Goal: Task Accomplishment & Management: Manage account settings

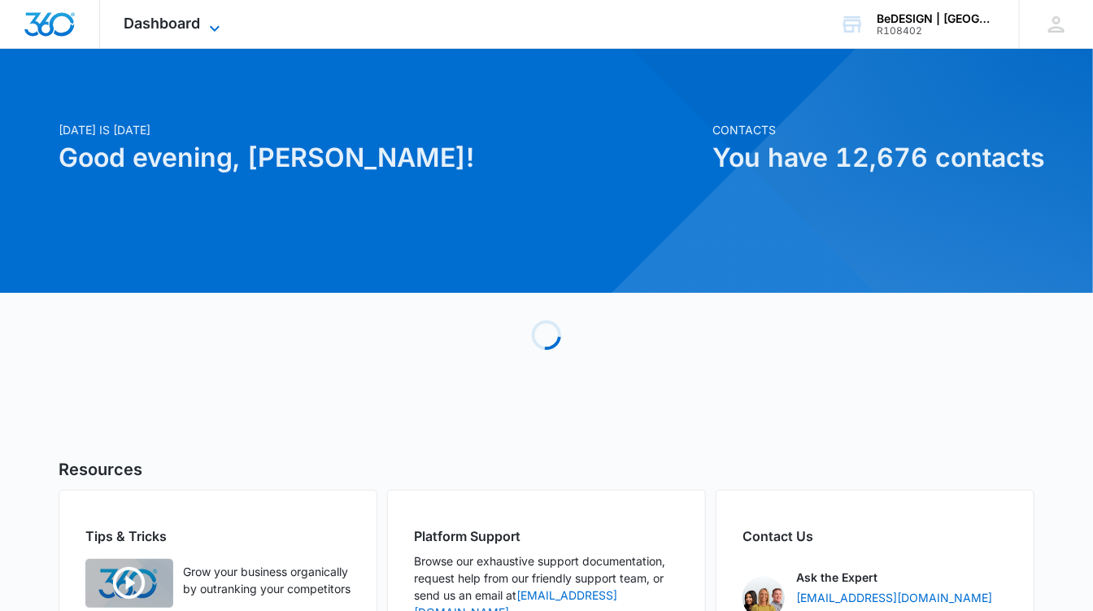
click at [182, 18] on span "Dashboard" at bounding box center [162, 23] width 76 height 17
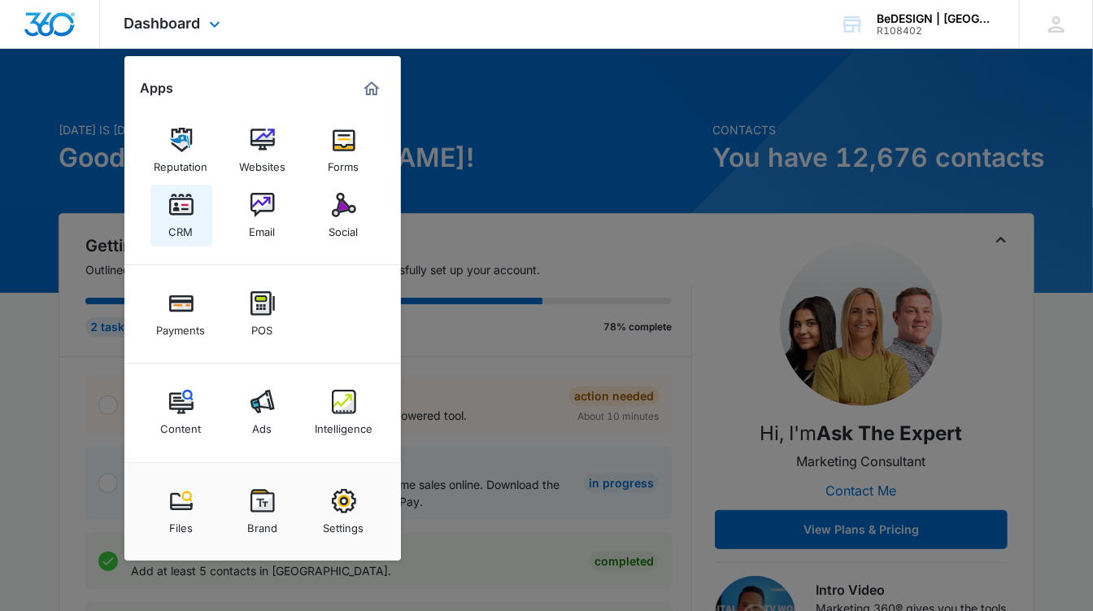
click at [176, 215] on img at bounding box center [181, 205] width 24 height 24
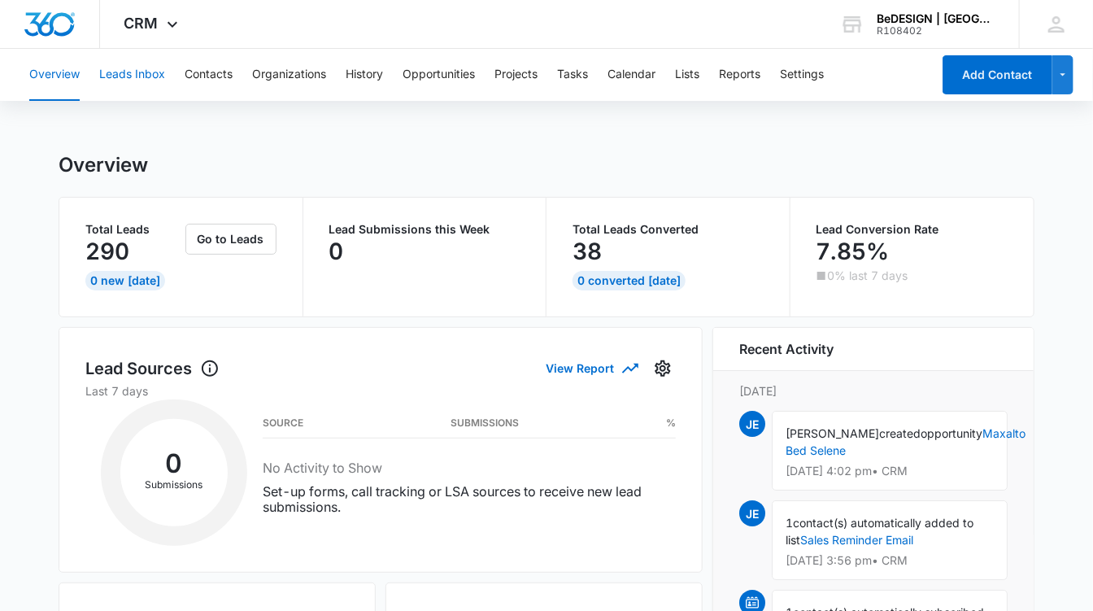
click at [140, 72] on button "Leads Inbox" at bounding box center [132, 75] width 66 height 52
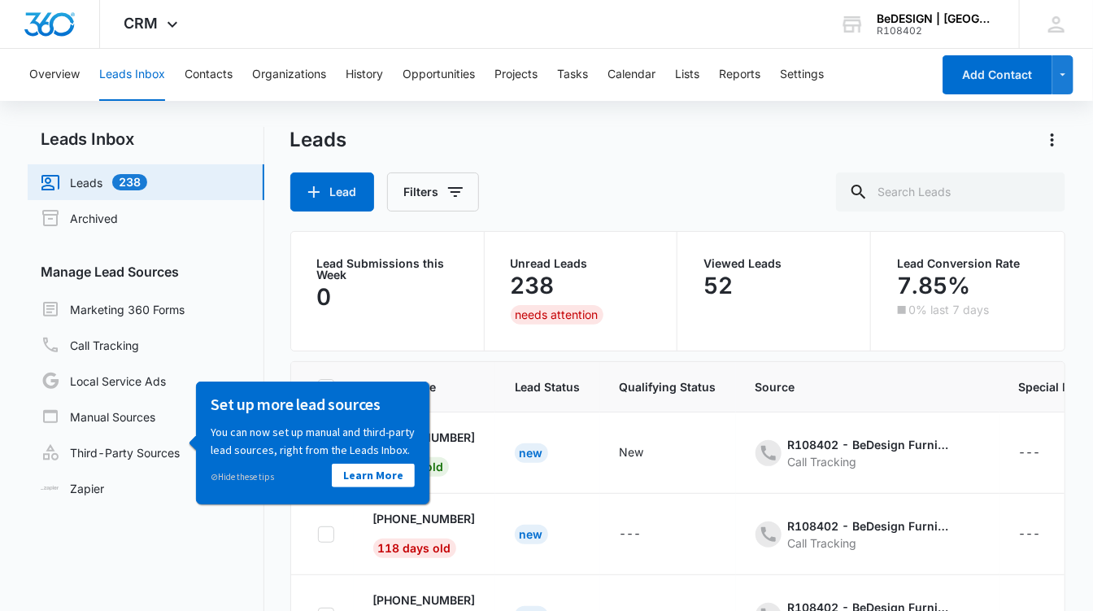
click at [720, 282] on p "52" at bounding box center [717, 285] width 29 height 26
click at [99, 444] on link "Third-Party Sources" at bounding box center [110, 452] width 139 height 20
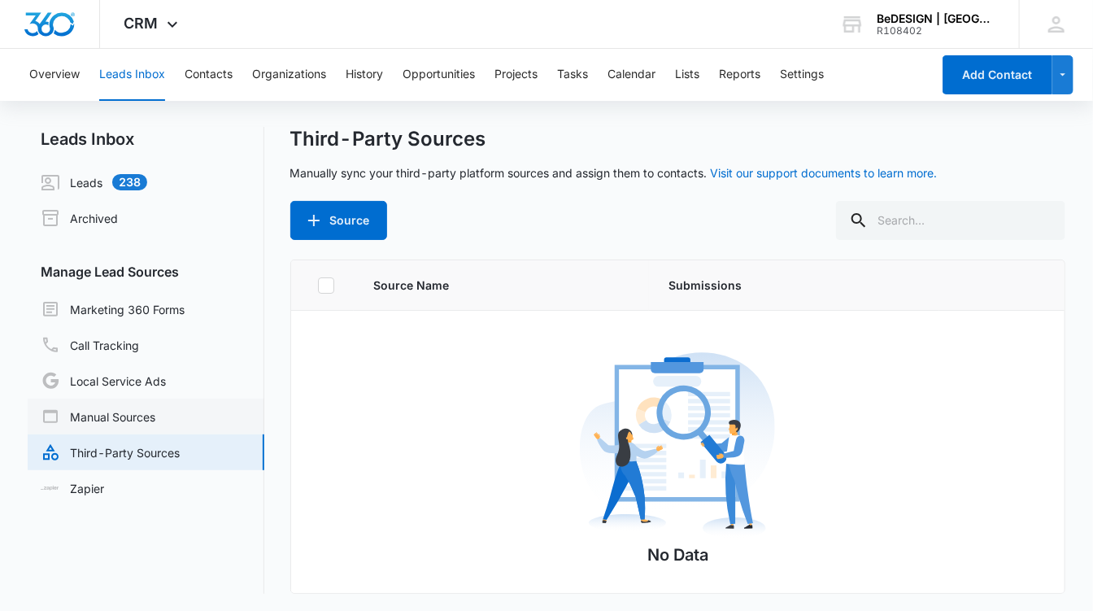
click at [95, 414] on link "Manual Sources" at bounding box center [98, 417] width 115 height 20
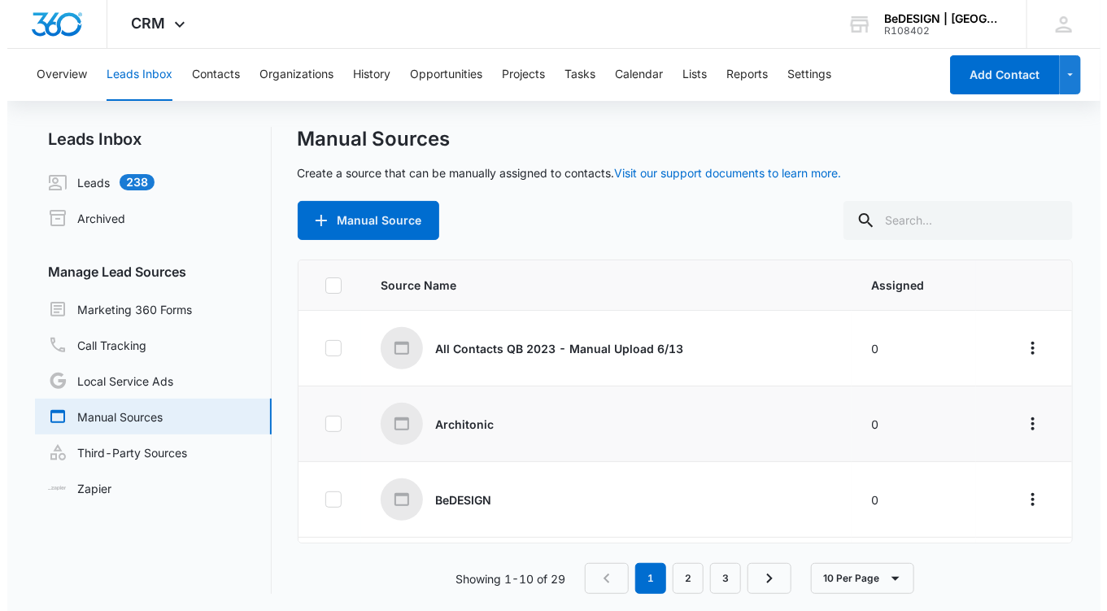
scroll to position [11, 0]
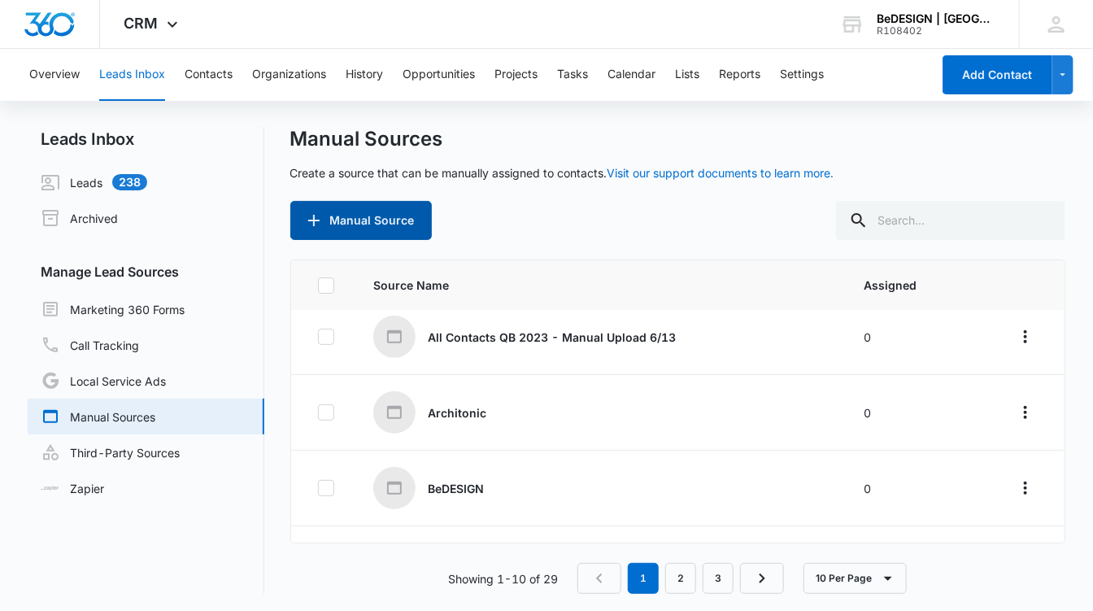
click at [385, 222] on button "Manual Source" at bounding box center [360, 220] width 141 height 39
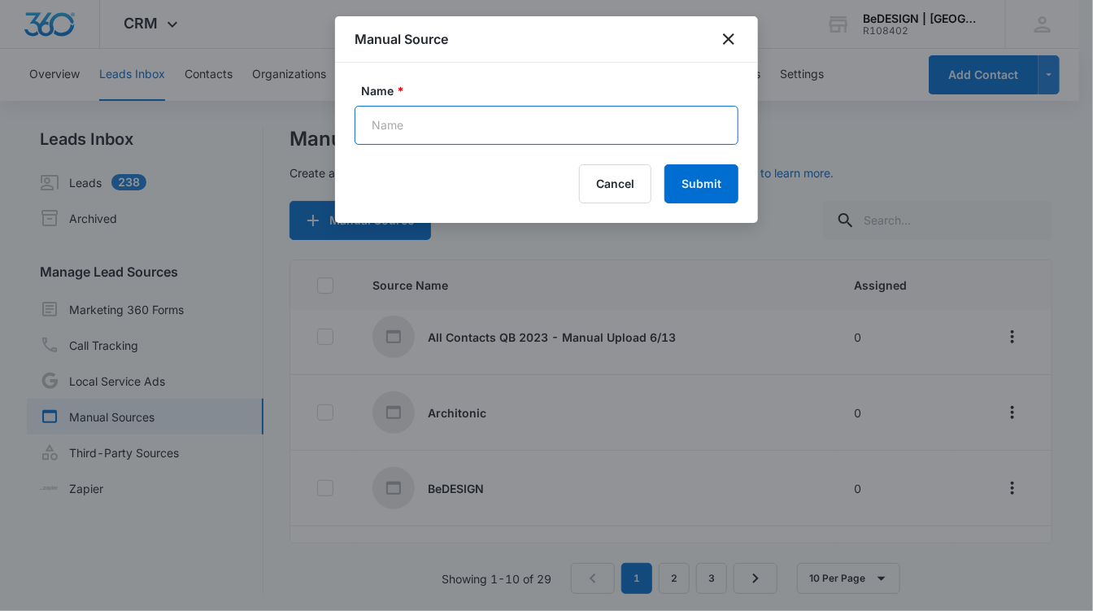
click at [418, 124] on input "Name *" at bounding box center [546, 125] width 384 height 39
click at [724, 37] on icon "close" at bounding box center [729, 39] width 20 height 20
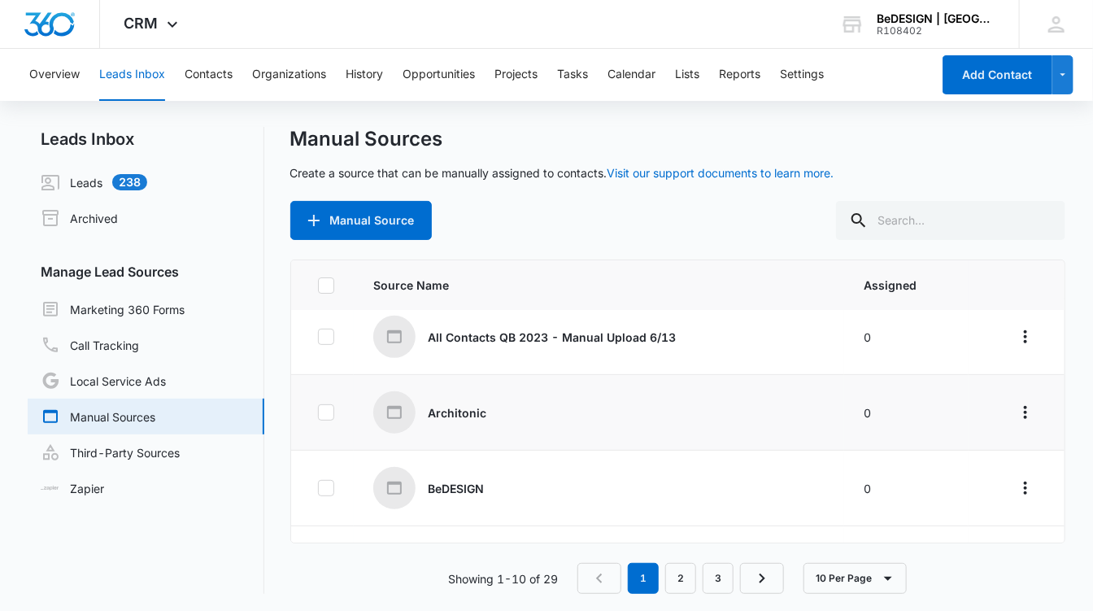
click at [452, 411] on p "Architonic" at bounding box center [457, 412] width 59 height 17
click at [1015, 402] on icon "Overflow Menu" at bounding box center [1025, 412] width 20 height 20
click at [124, 304] on link "Marketing 360 Forms" at bounding box center [113, 309] width 144 height 20
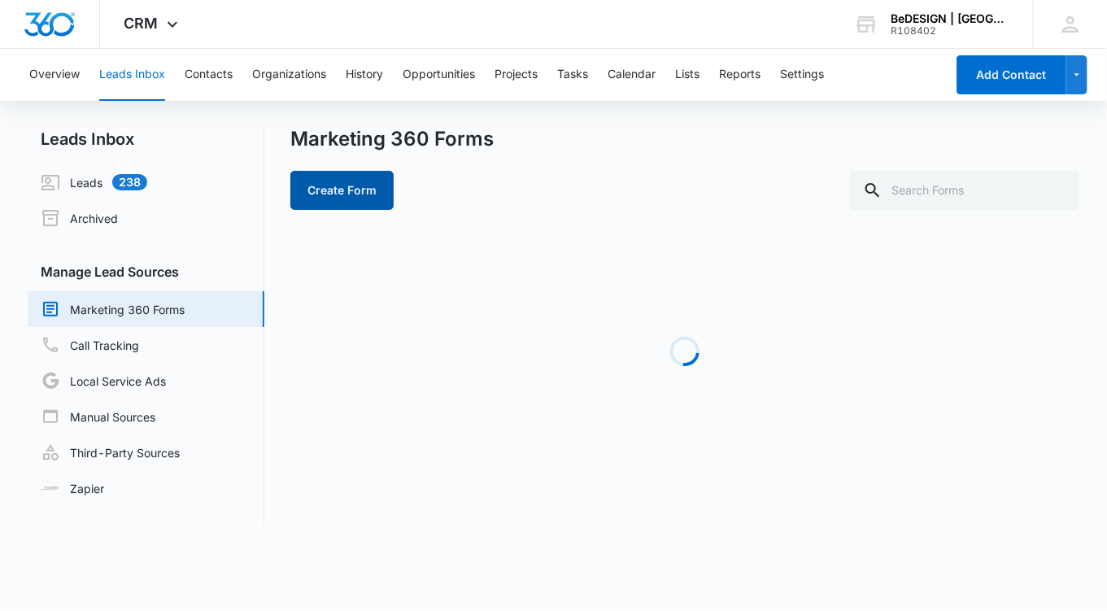
click at [334, 182] on button "Create Form" at bounding box center [341, 190] width 103 height 39
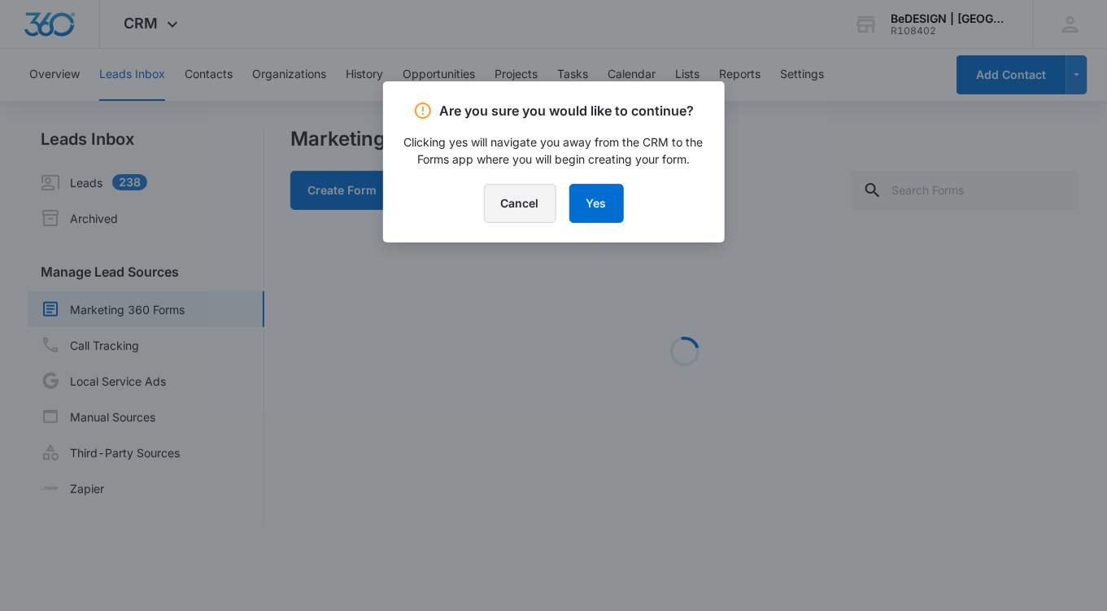
click at [526, 201] on button "Cancel" at bounding box center [520, 203] width 72 height 39
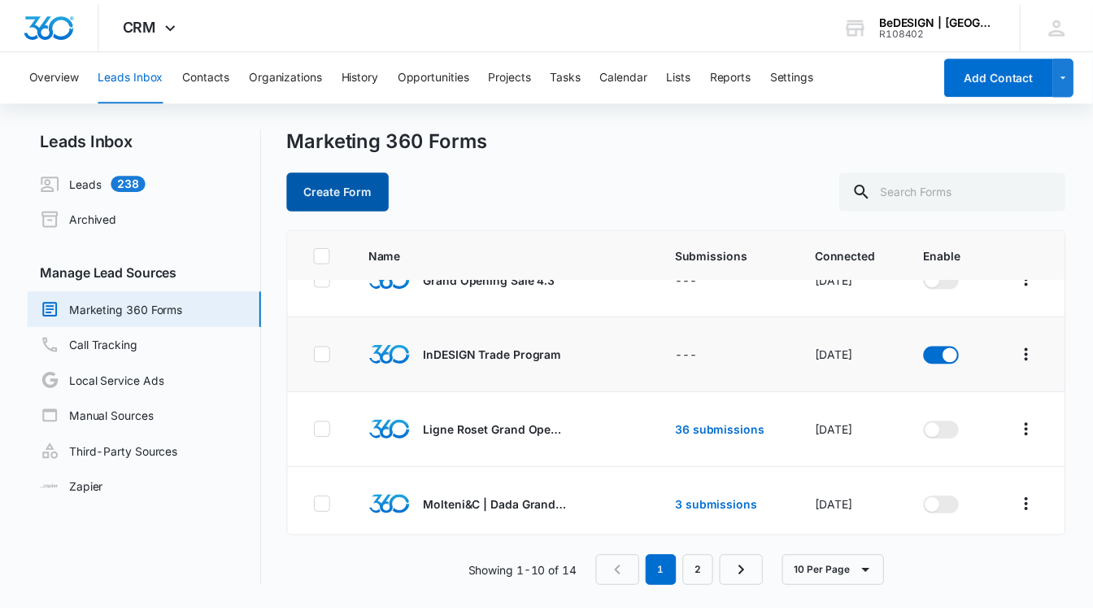
scroll to position [496, 0]
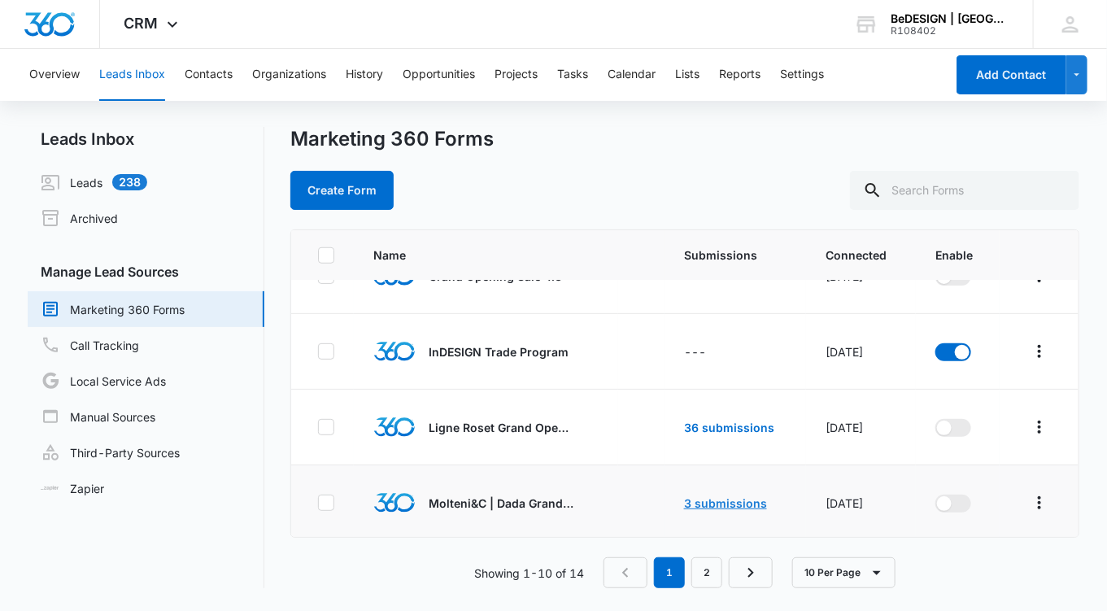
click at [700, 498] on link "3 submissions" at bounding box center [725, 503] width 83 height 14
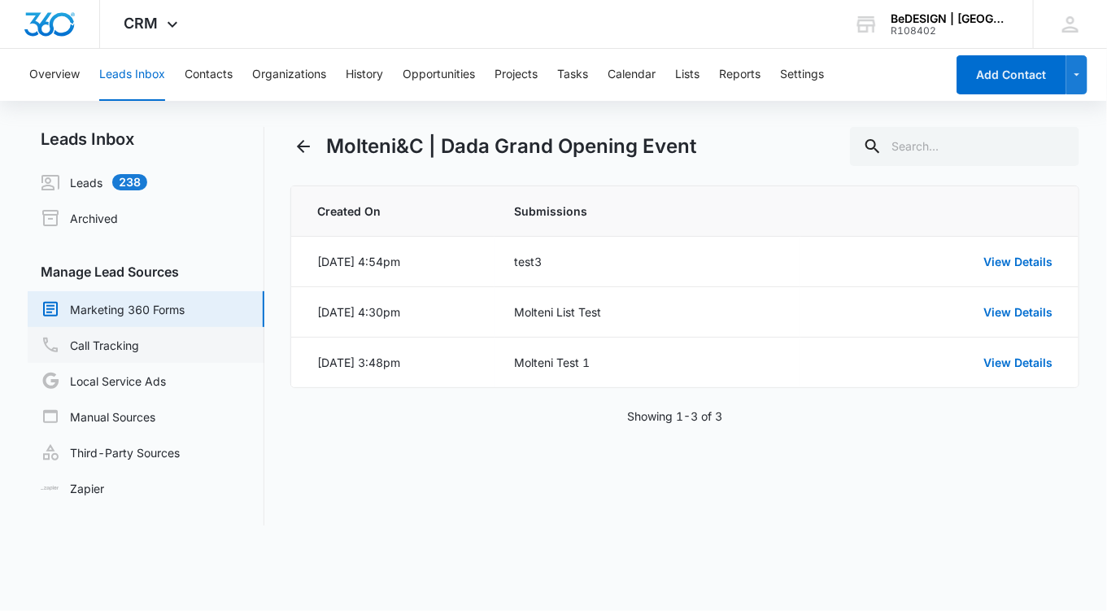
click at [106, 346] on link "Call Tracking" at bounding box center [90, 345] width 98 height 20
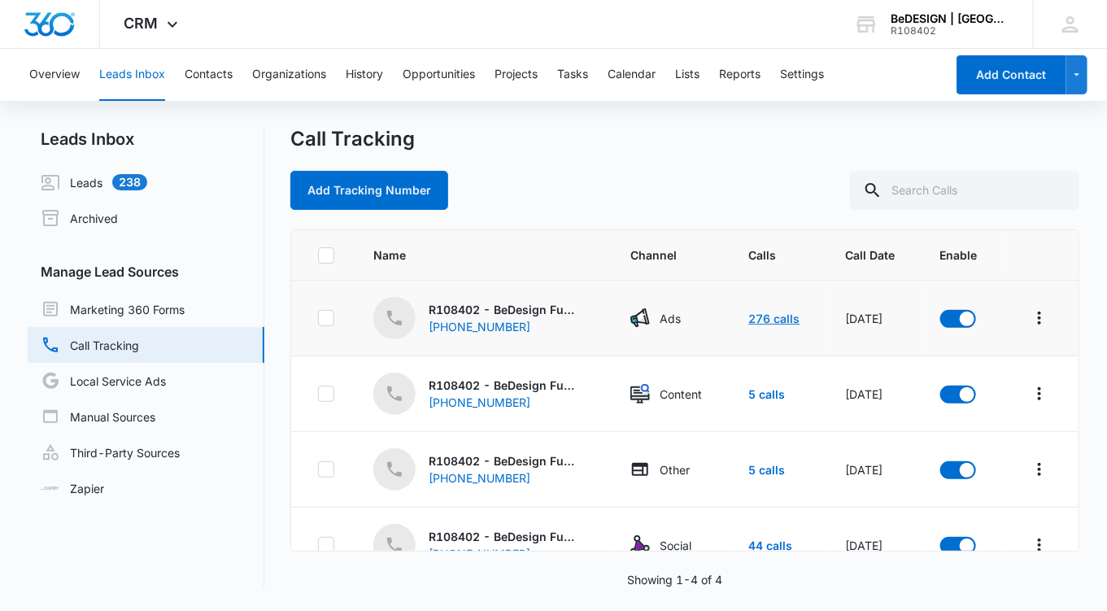
click at [749, 317] on link "276 calls" at bounding box center [774, 318] width 51 height 14
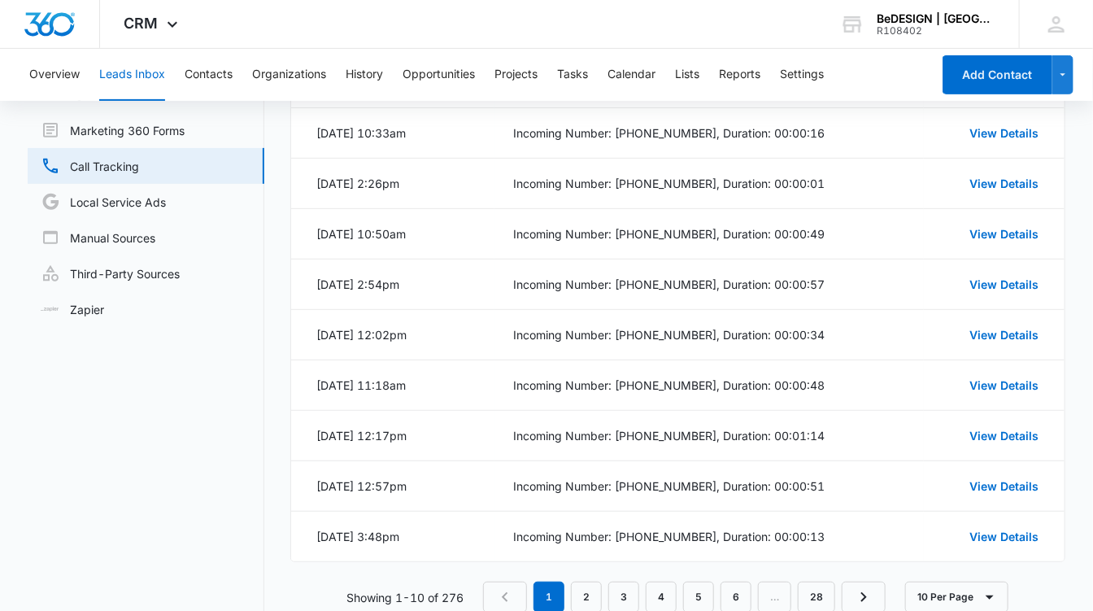
scroll to position [216, 0]
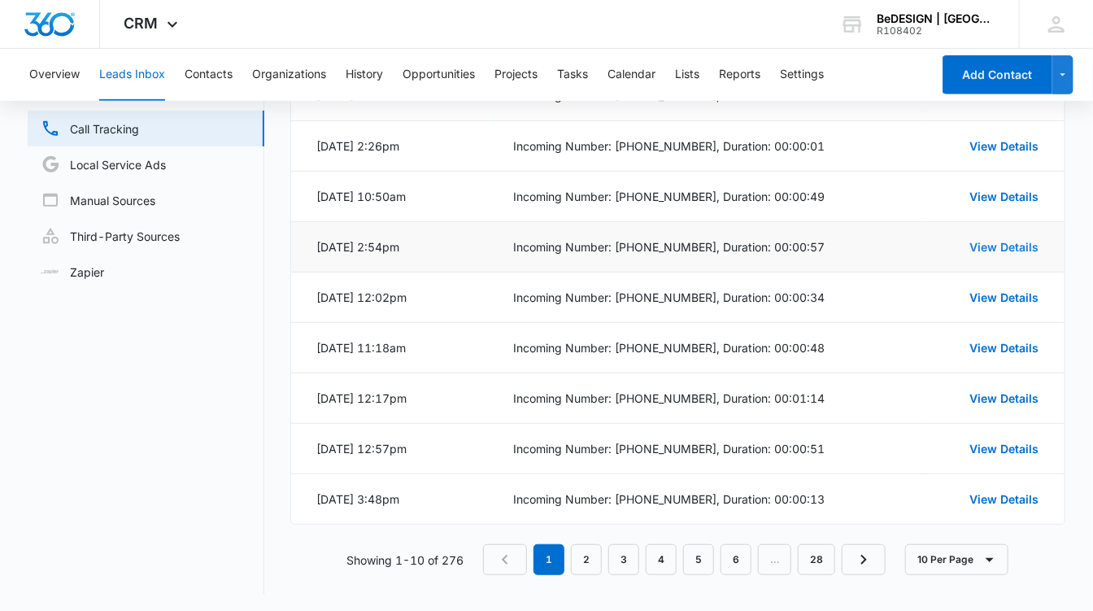
click at [981, 243] on link "View Details" at bounding box center [1003, 247] width 69 height 14
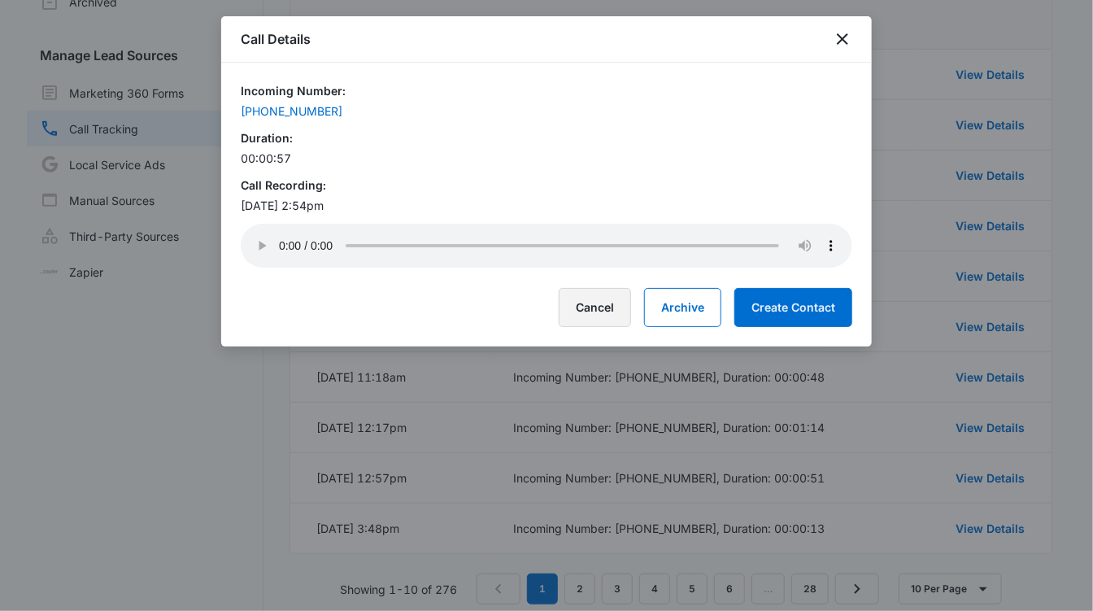
click at [595, 304] on button "Cancel" at bounding box center [595, 307] width 72 height 39
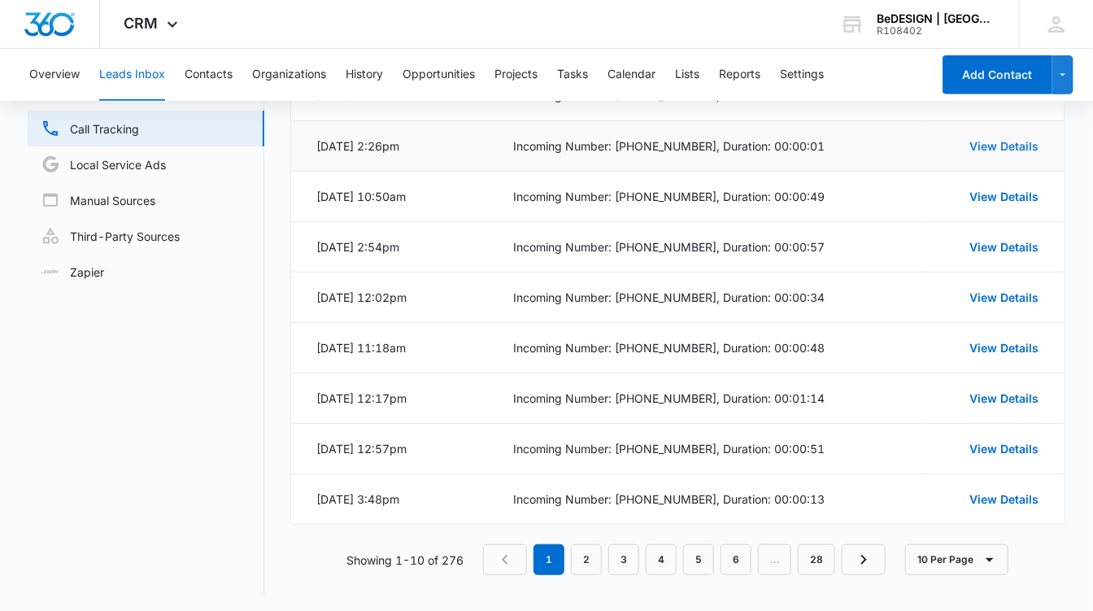
click at [985, 143] on link "View Details" at bounding box center [1003, 146] width 69 height 14
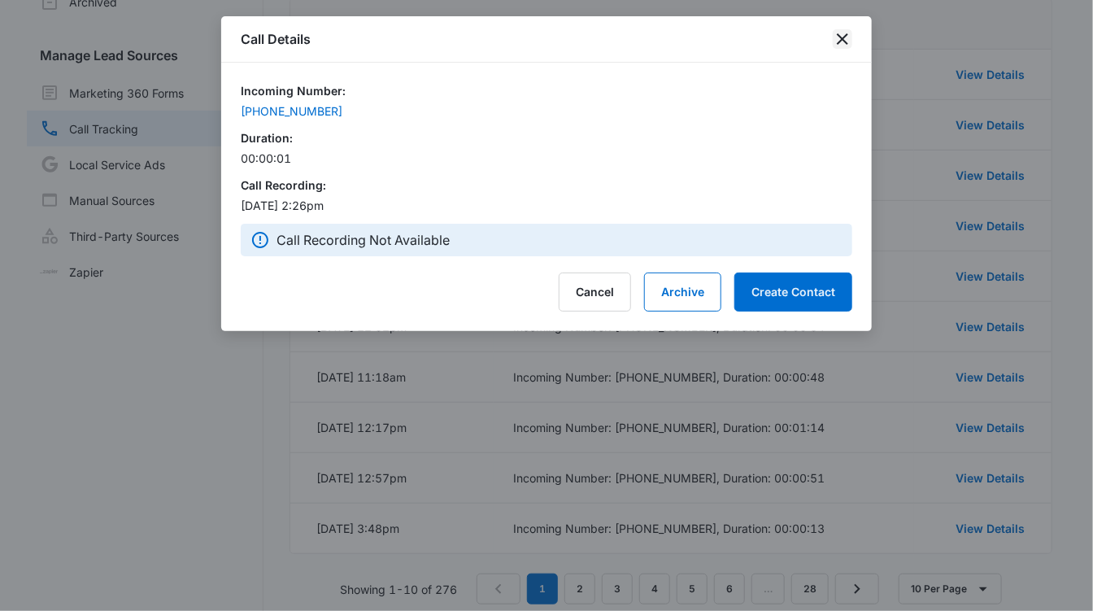
click at [841, 42] on icon "close" at bounding box center [843, 39] width 20 height 20
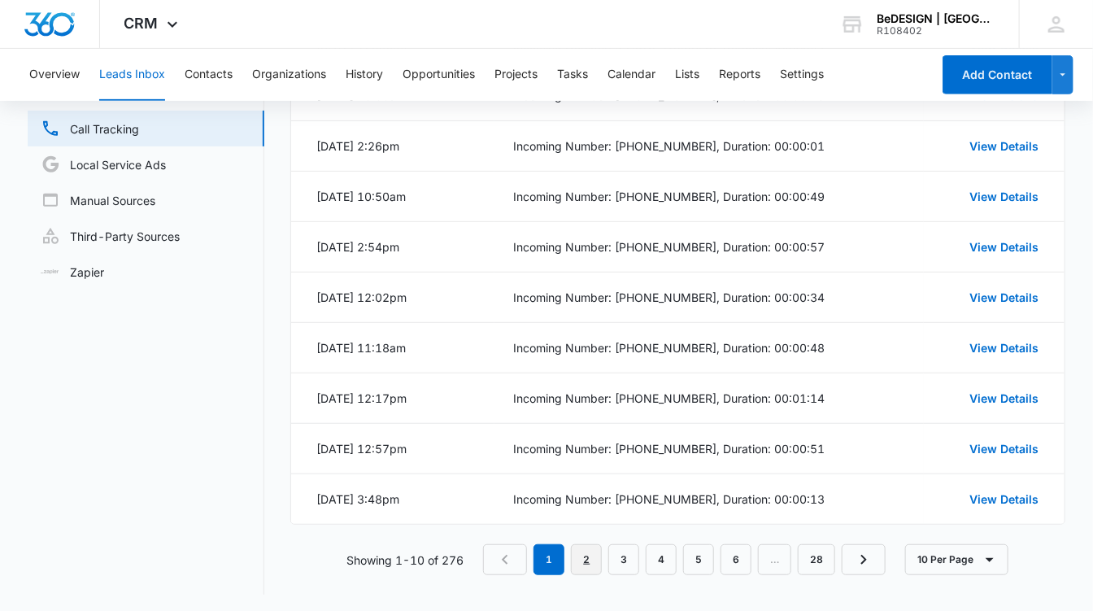
click at [587, 554] on link "2" at bounding box center [586, 559] width 31 height 31
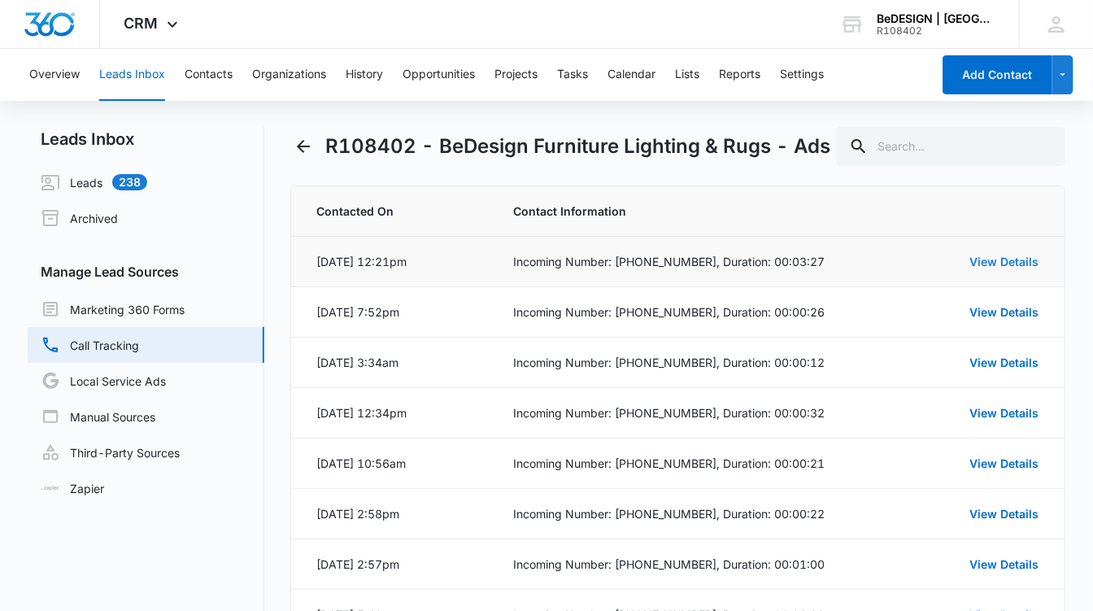
click at [982, 257] on link "View Details" at bounding box center [1003, 261] width 69 height 14
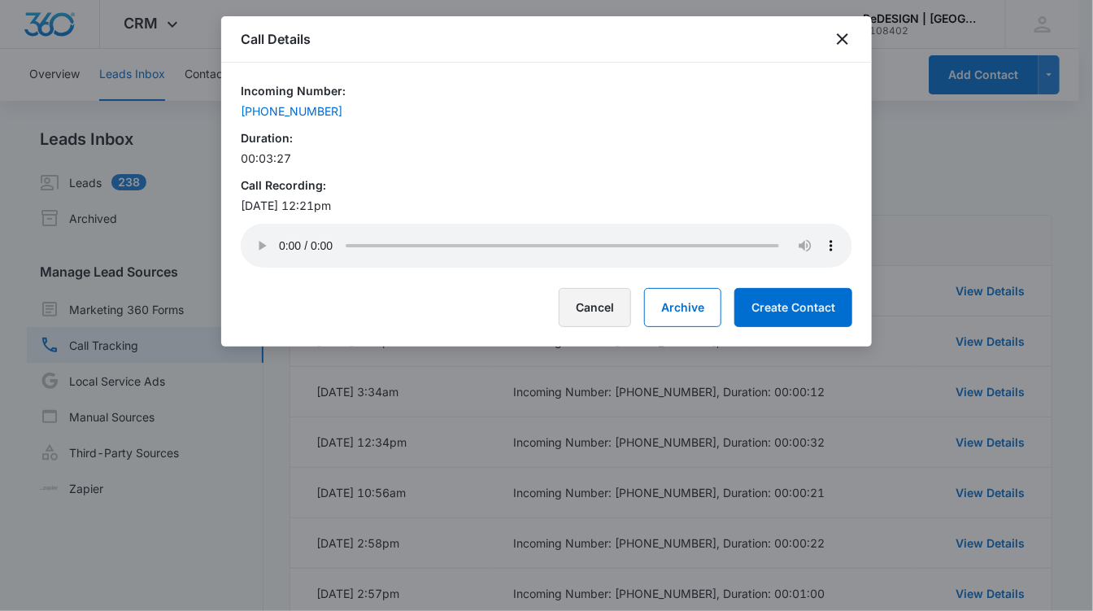
click at [619, 302] on button "Cancel" at bounding box center [595, 307] width 72 height 39
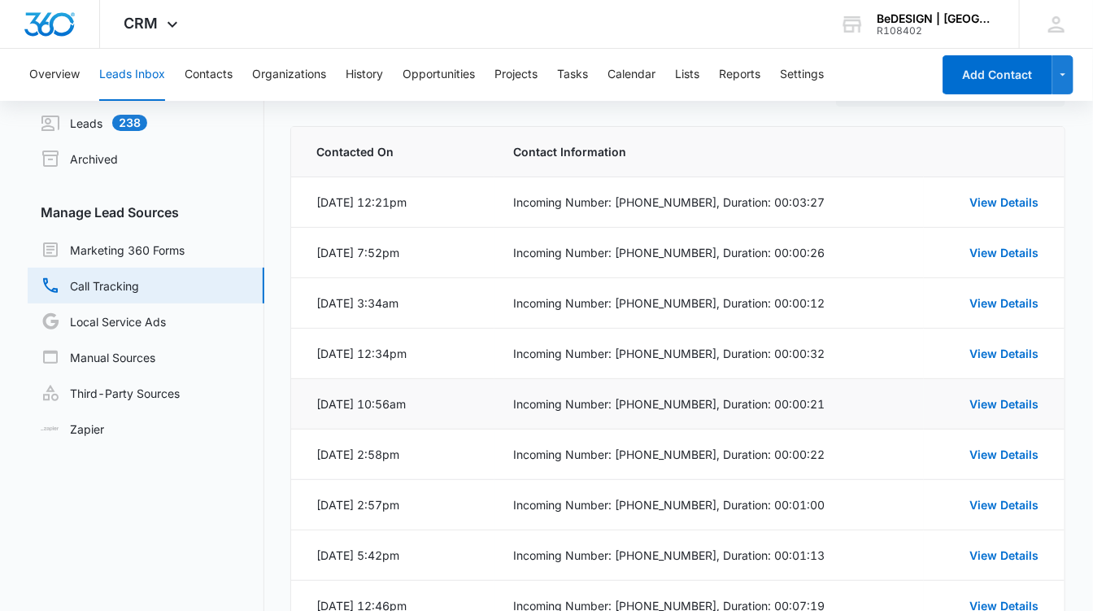
scroll to position [61, 0]
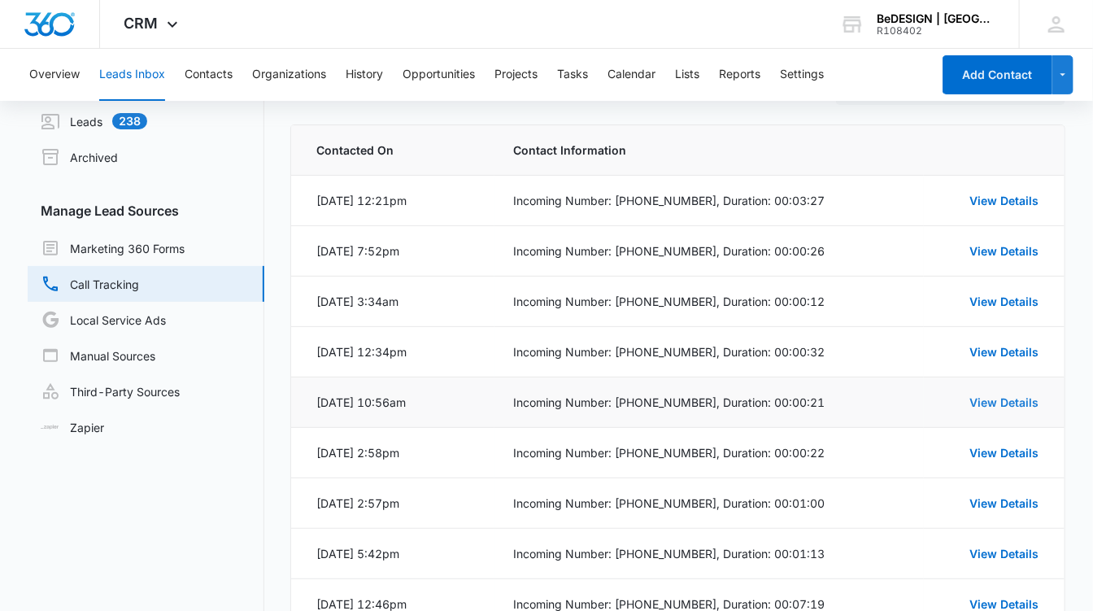
click at [984, 394] on div "View Details" at bounding box center [990, 402] width 95 height 17
click at [977, 399] on link "View Details" at bounding box center [1003, 402] width 69 height 14
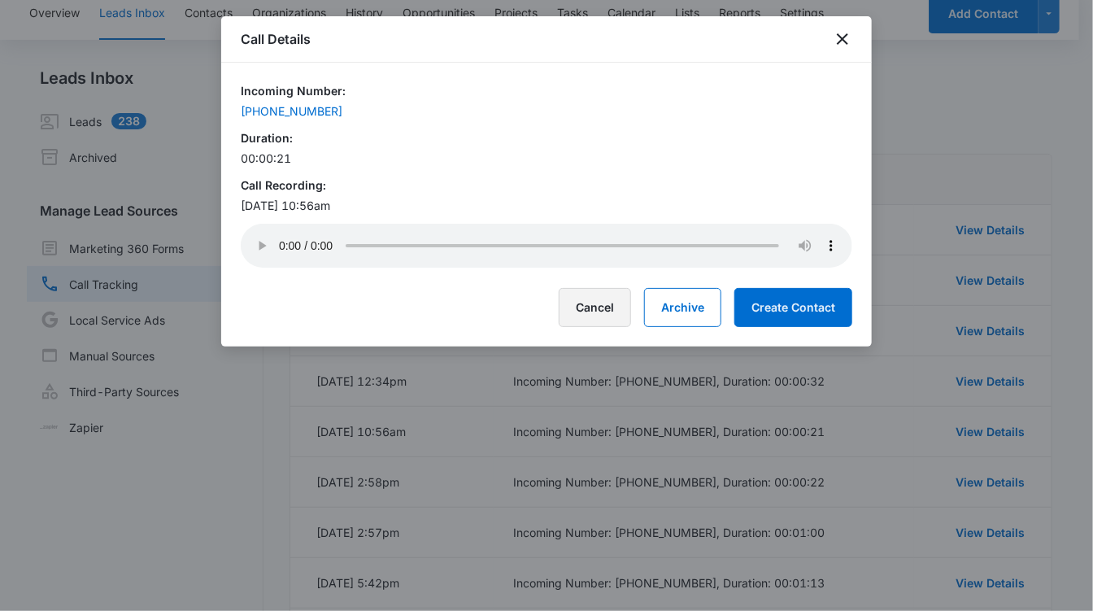
click at [614, 303] on button "Cancel" at bounding box center [595, 307] width 72 height 39
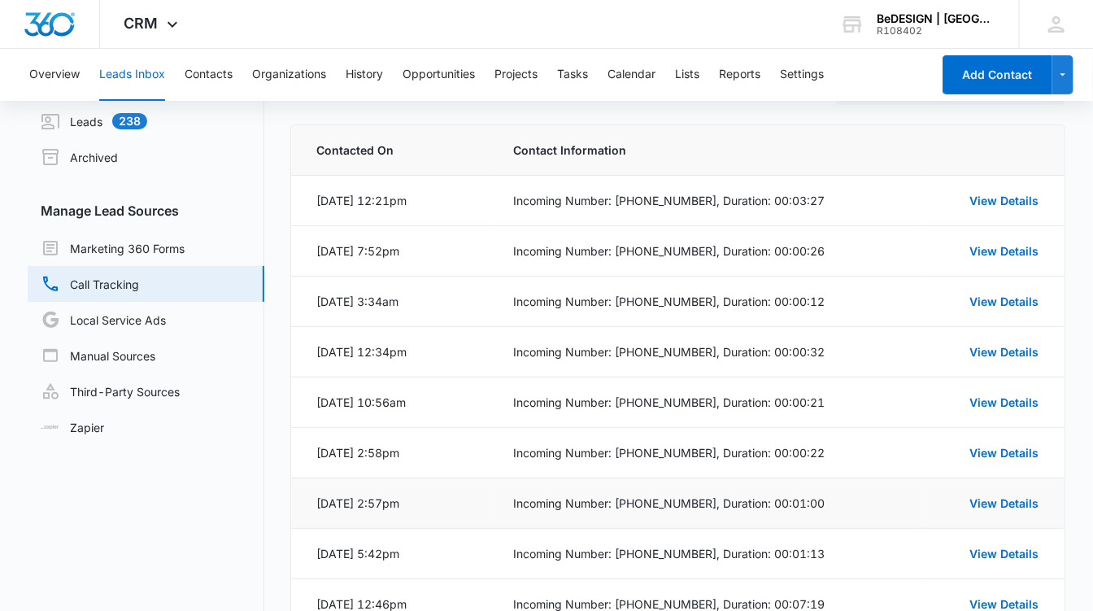
scroll to position [216, 0]
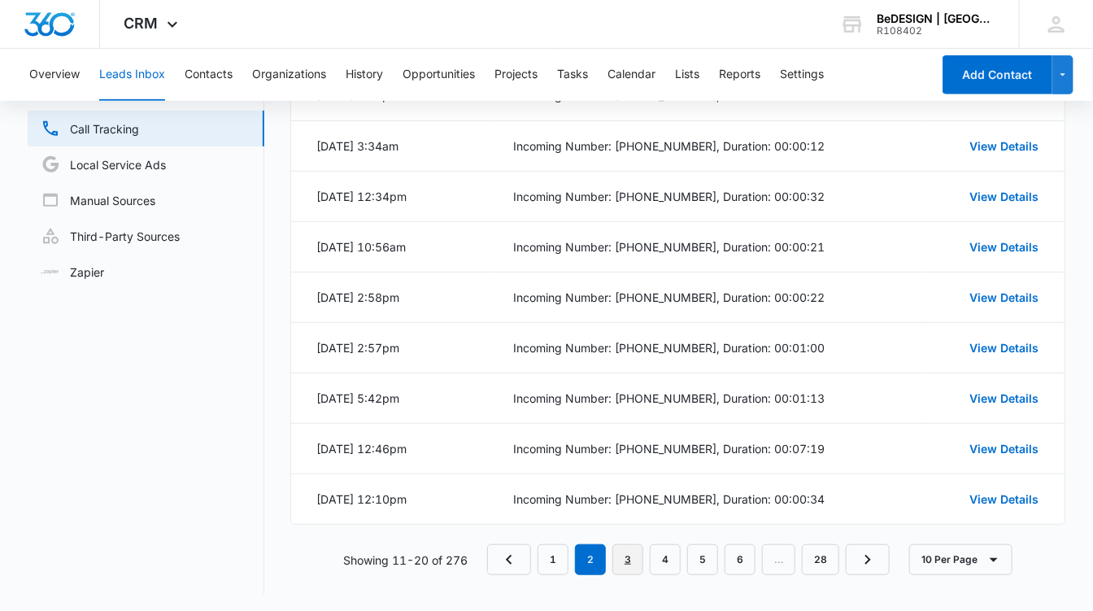
click at [628, 551] on link "3" at bounding box center [627, 559] width 31 height 31
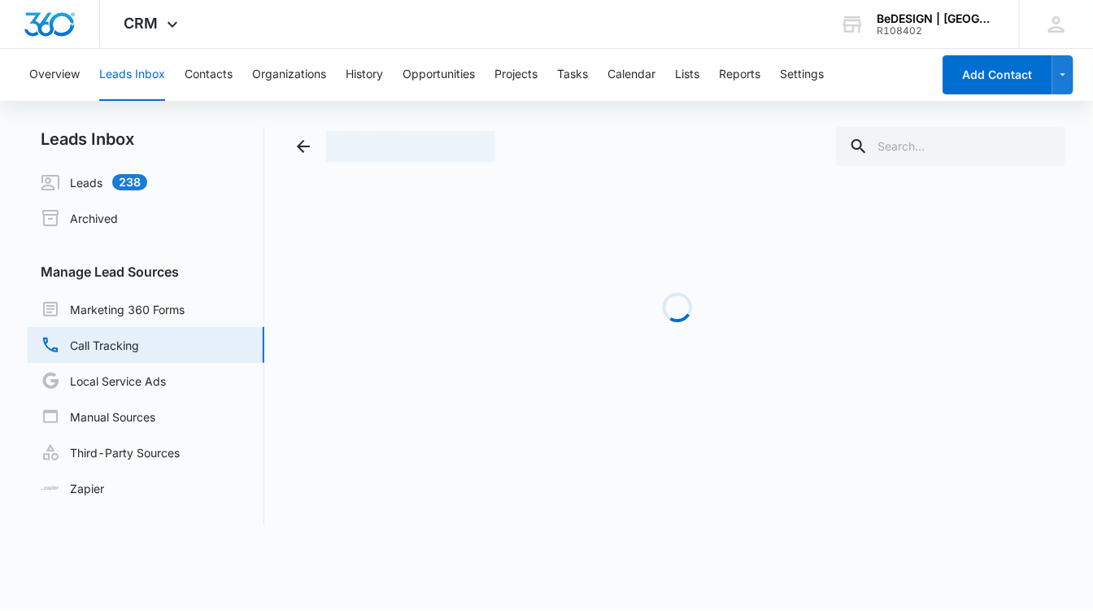
scroll to position [0, 0]
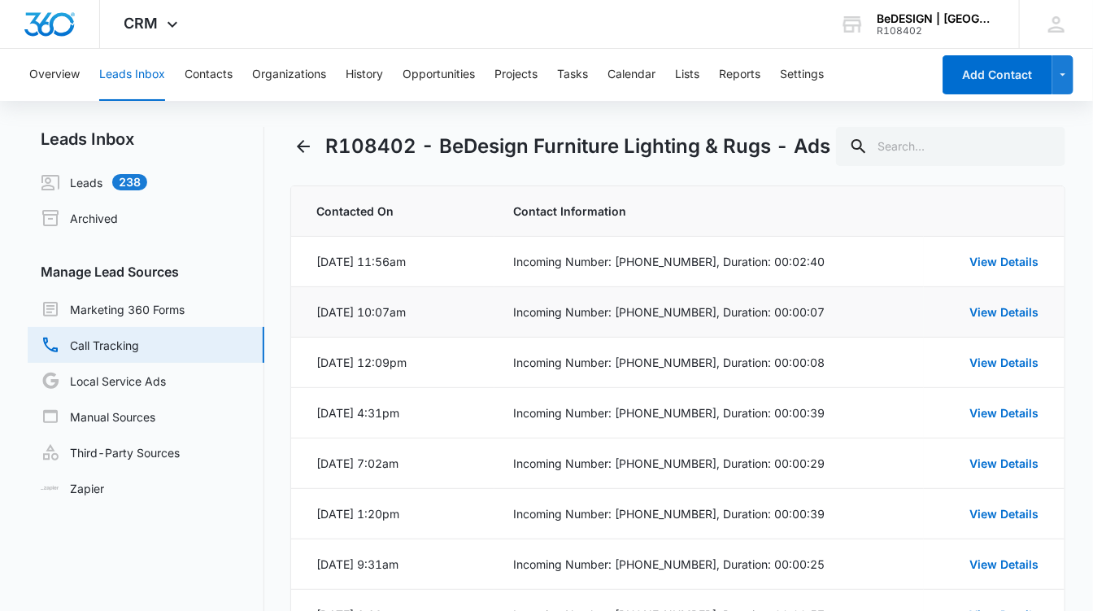
drag, startPoint x: 540, startPoint y: 319, endPoint x: 981, endPoint y: 302, distance: 441.8
click at [981, 303] on div "View Details" at bounding box center [990, 311] width 95 height 17
click at [977, 315] on link "View Details" at bounding box center [1003, 312] width 69 height 14
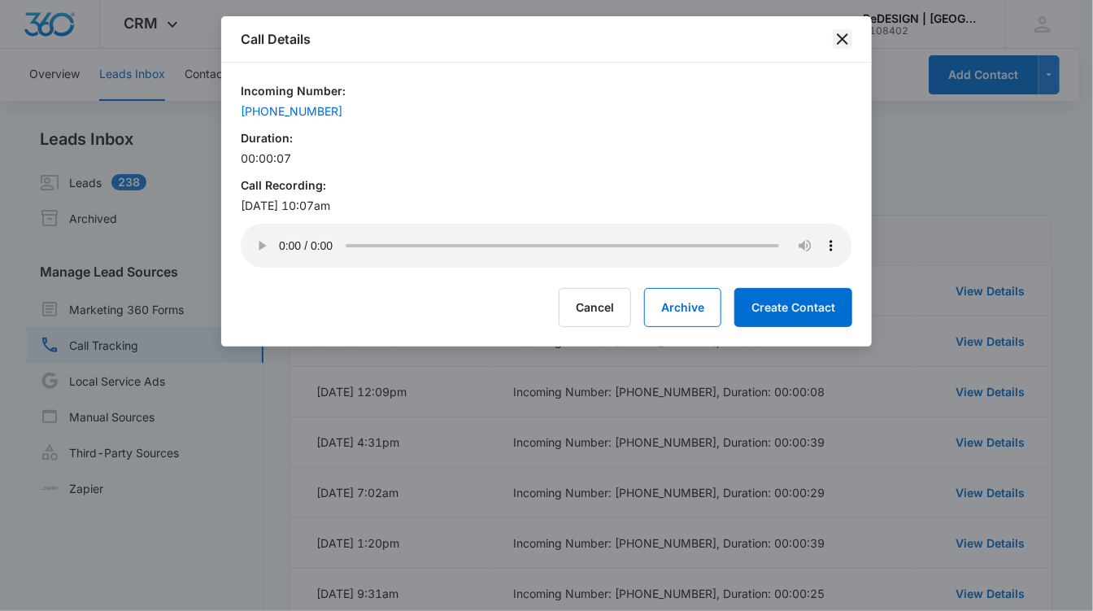
click at [845, 33] on icon "close" at bounding box center [843, 39] width 20 height 20
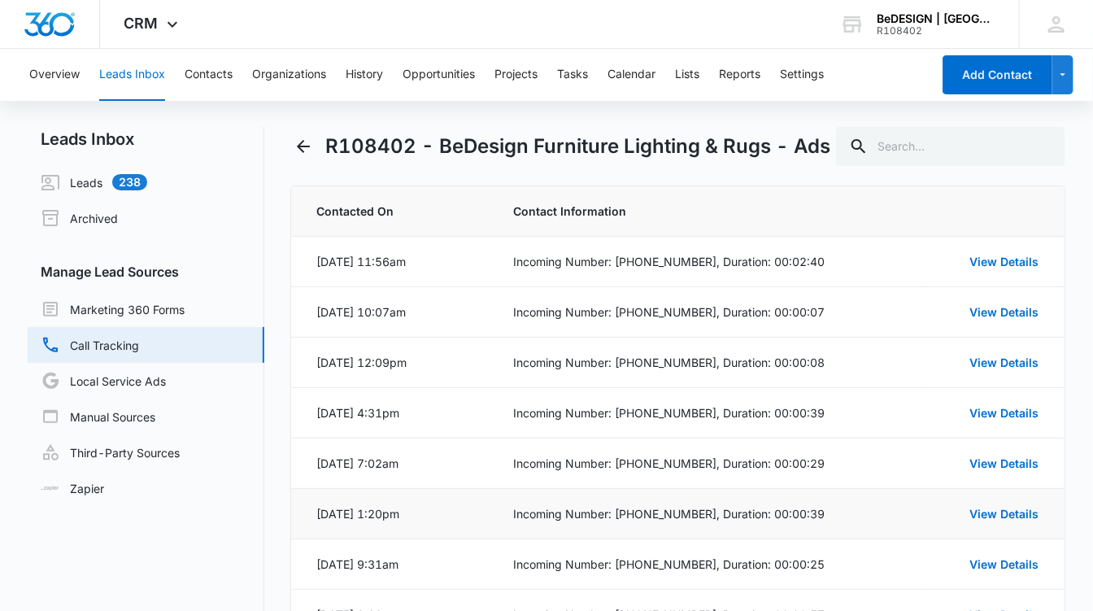
click at [984, 520] on div "View Details" at bounding box center [990, 513] width 95 height 17
click at [981, 501] on td "View Details" at bounding box center [994, 514] width 141 height 50
click at [981, 509] on link "View Details" at bounding box center [1003, 514] width 69 height 14
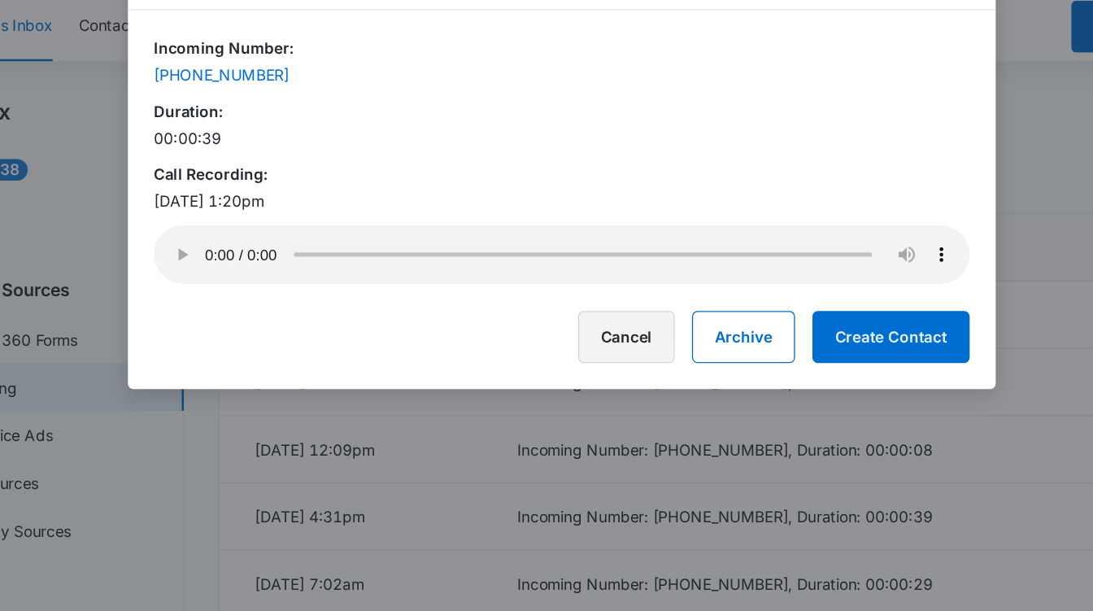
click at [598, 311] on button "Cancel" at bounding box center [595, 307] width 72 height 39
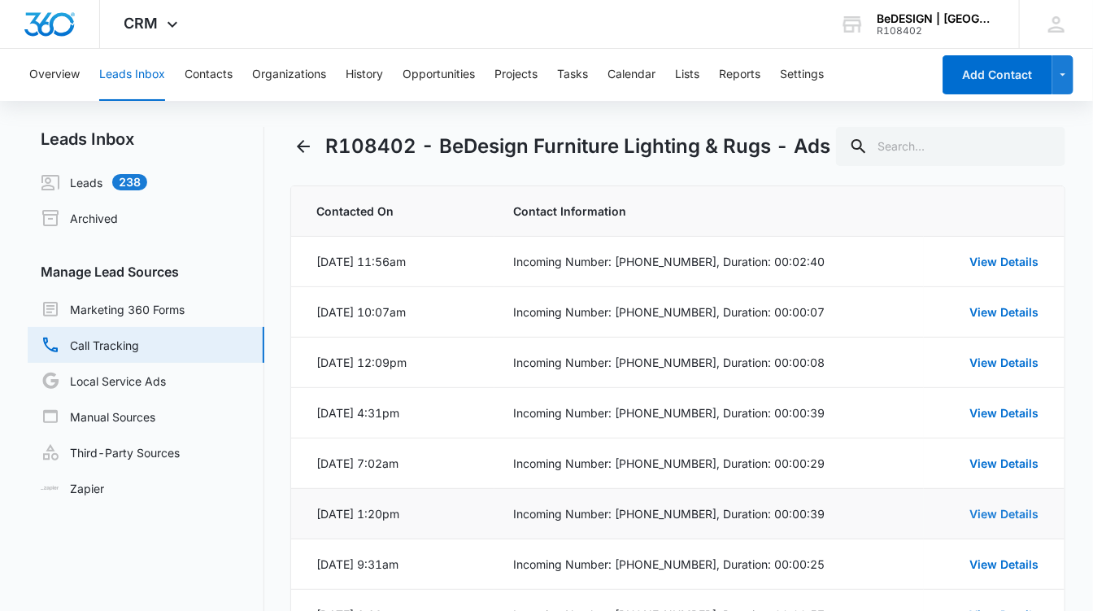
scroll to position [216, 0]
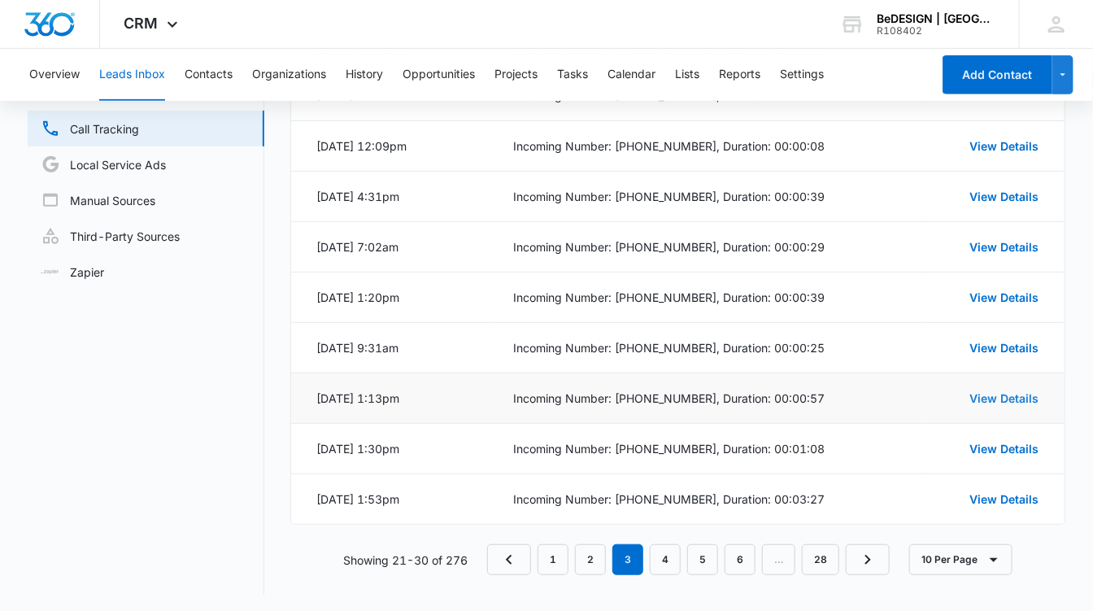
click at [977, 394] on link "View Details" at bounding box center [1003, 398] width 69 height 14
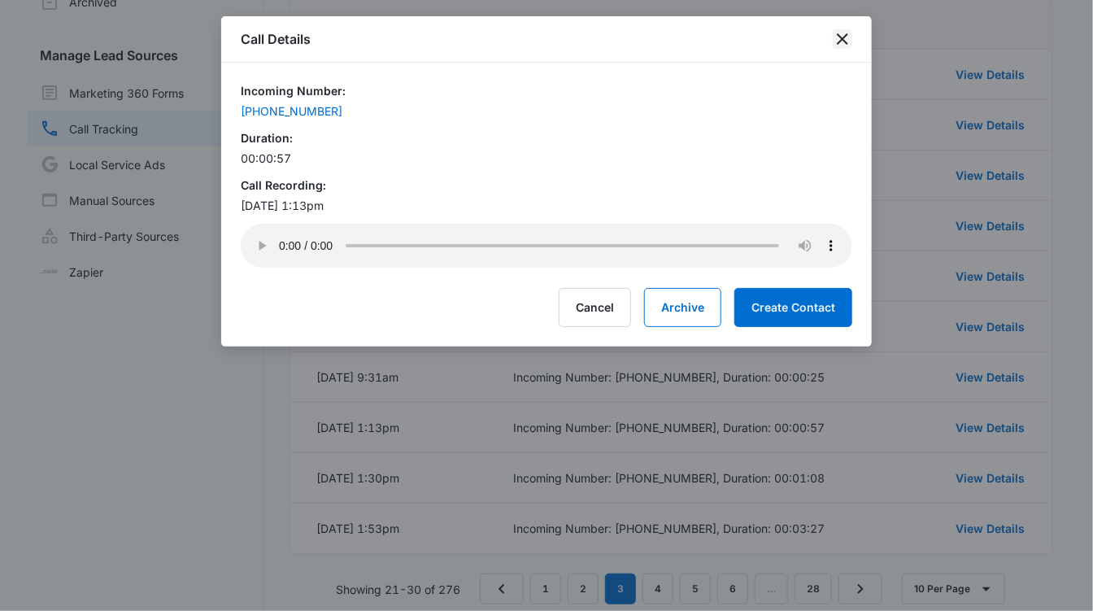
click at [839, 37] on icon "close" at bounding box center [843, 39] width 20 height 20
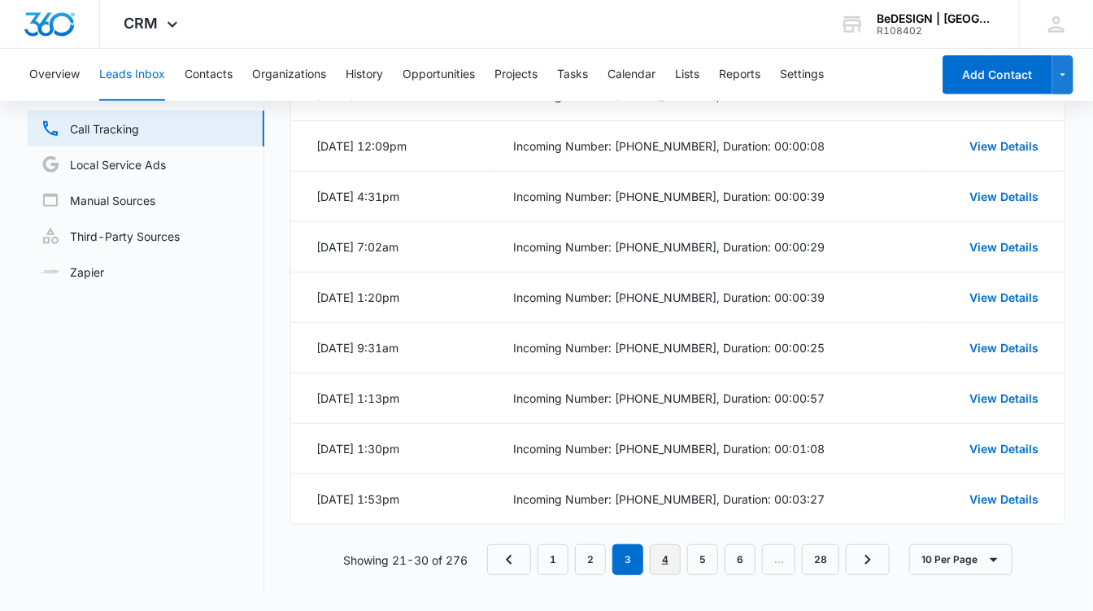
click at [670, 558] on link "4" at bounding box center [665, 559] width 31 height 31
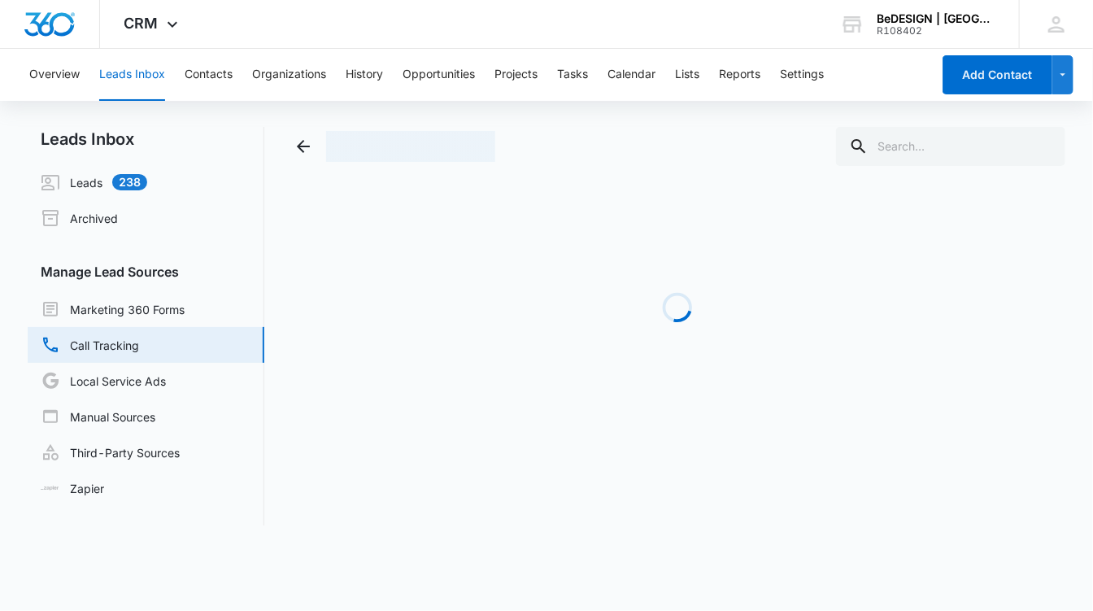
scroll to position [0, 0]
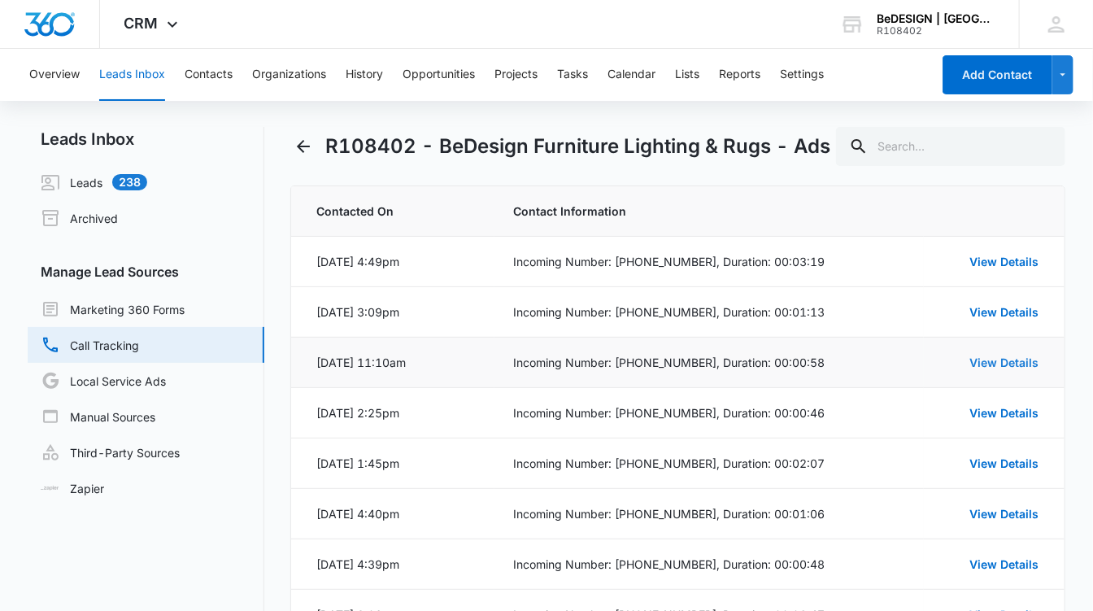
click at [985, 363] on link "View Details" at bounding box center [1003, 362] width 69 height 14
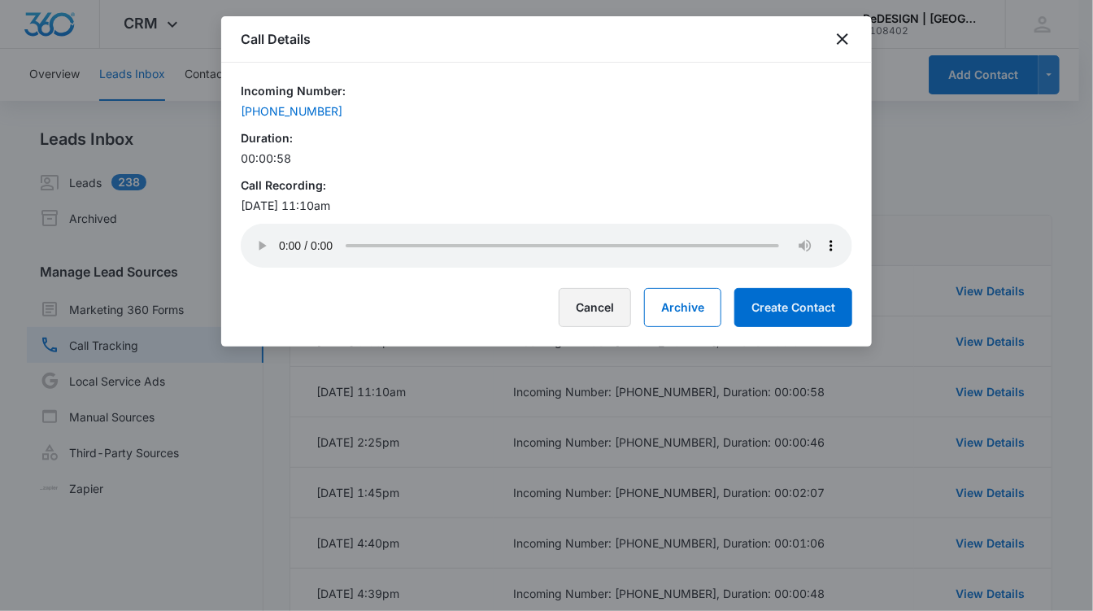
click at [612, 297] on button "Cancel" at bounding box center [595, 307] width 72 height 39
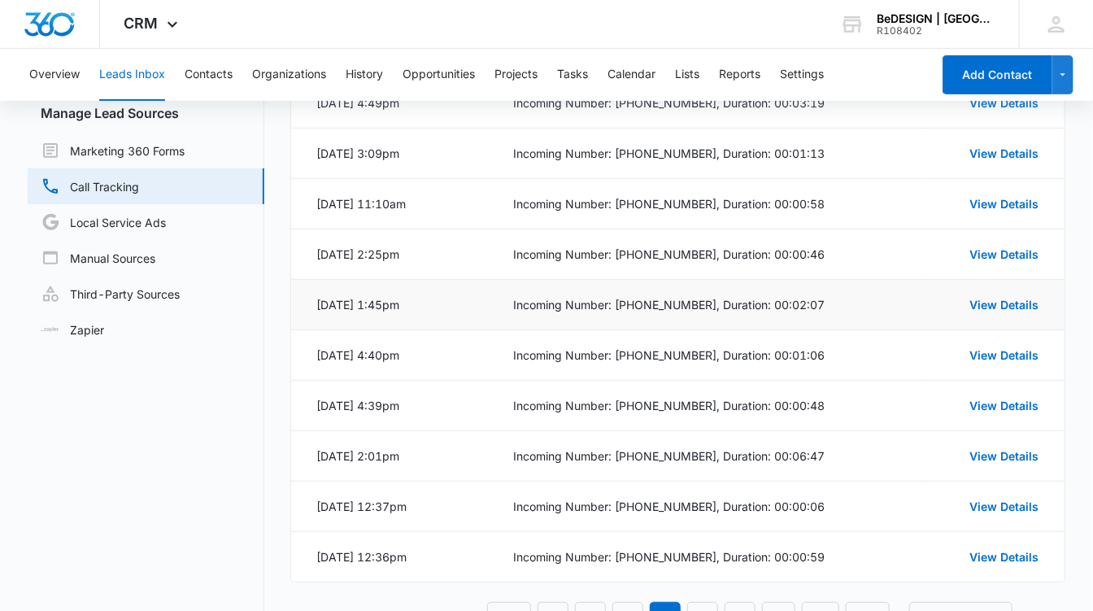
scroll to position [216, 0]
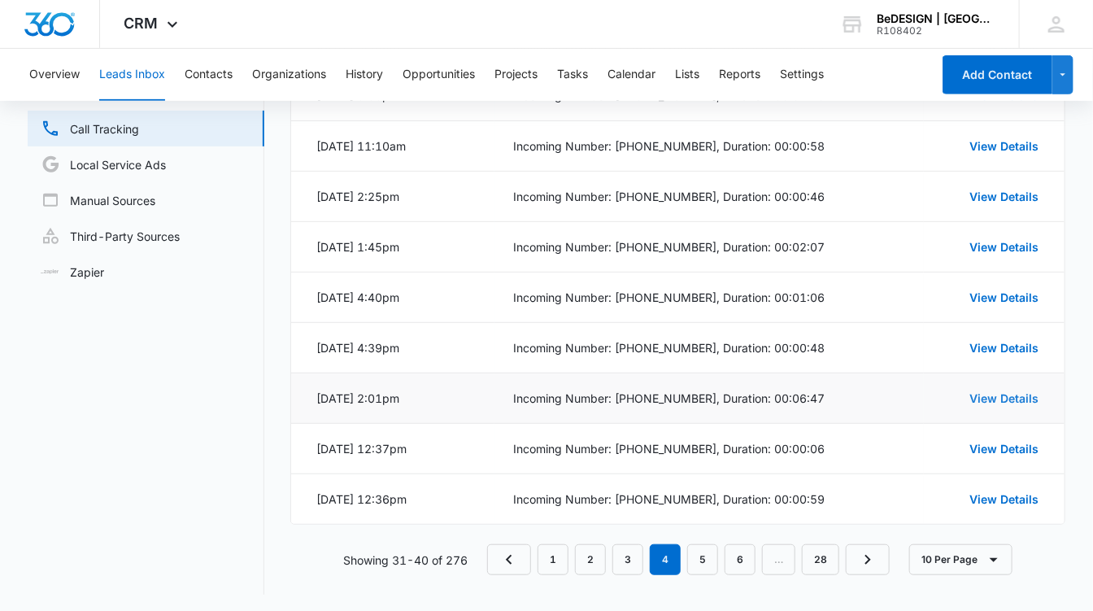
click at [989, 391] on link "View Details" at bounding box center [1003, 398] width 69 height 14
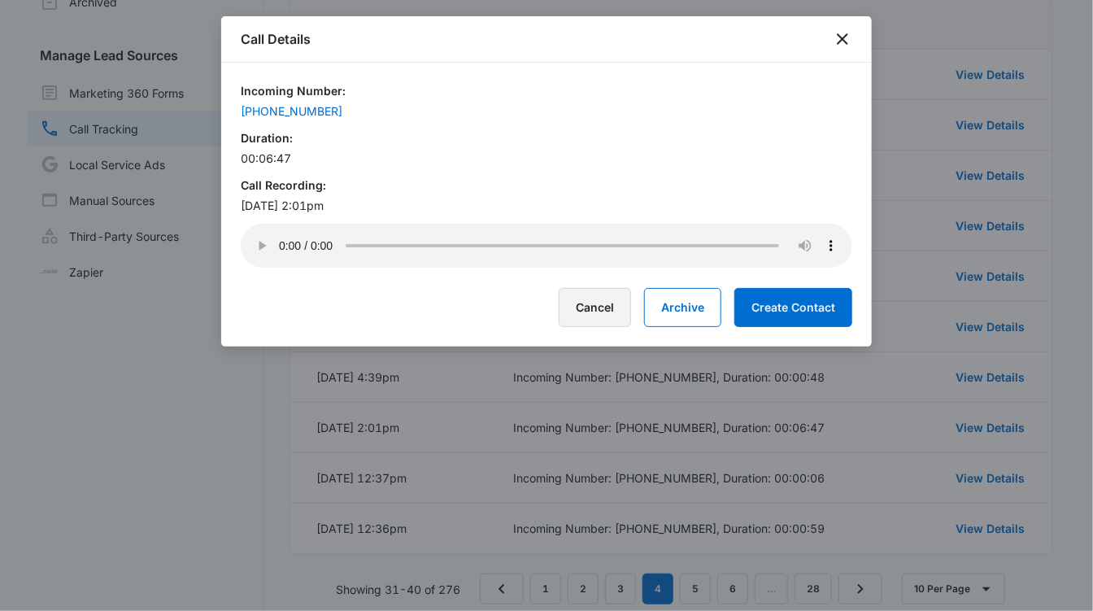
click at [612, 306] on button "Cancel" at bounding box center [595, 307] width 72 height 39
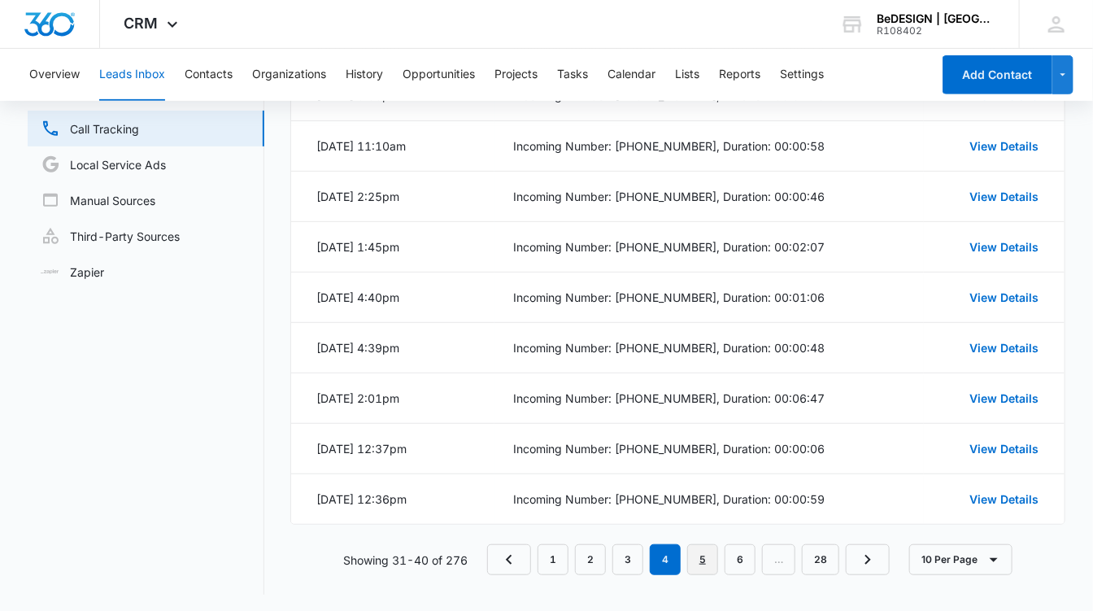
click at [705, 556] on link "5" at bounding box center [702, 559] width 31 height 31
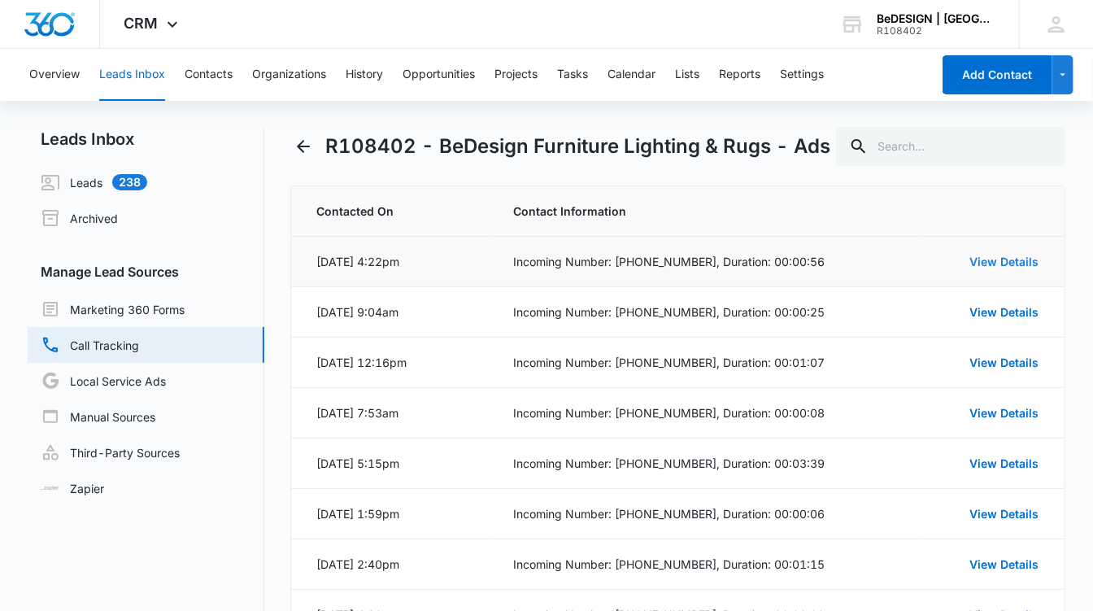
click at [981, 264] on link "View Details" at bounding box center [1003, 261] width 69 height 14
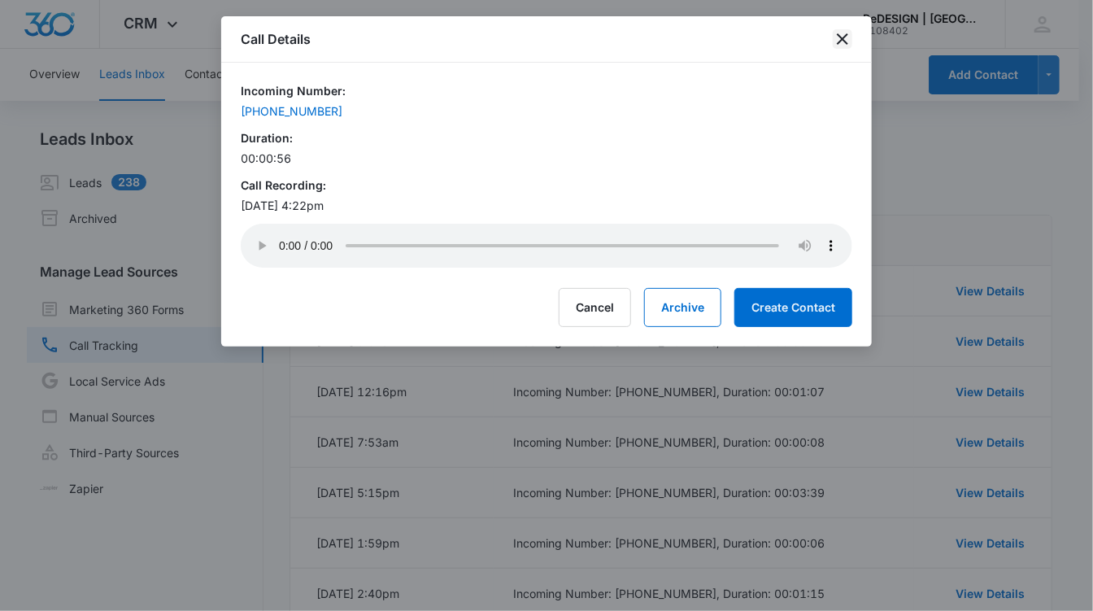
click at [840, 39] on icon "close" at bounding box center [843, 39] width 20 height 20
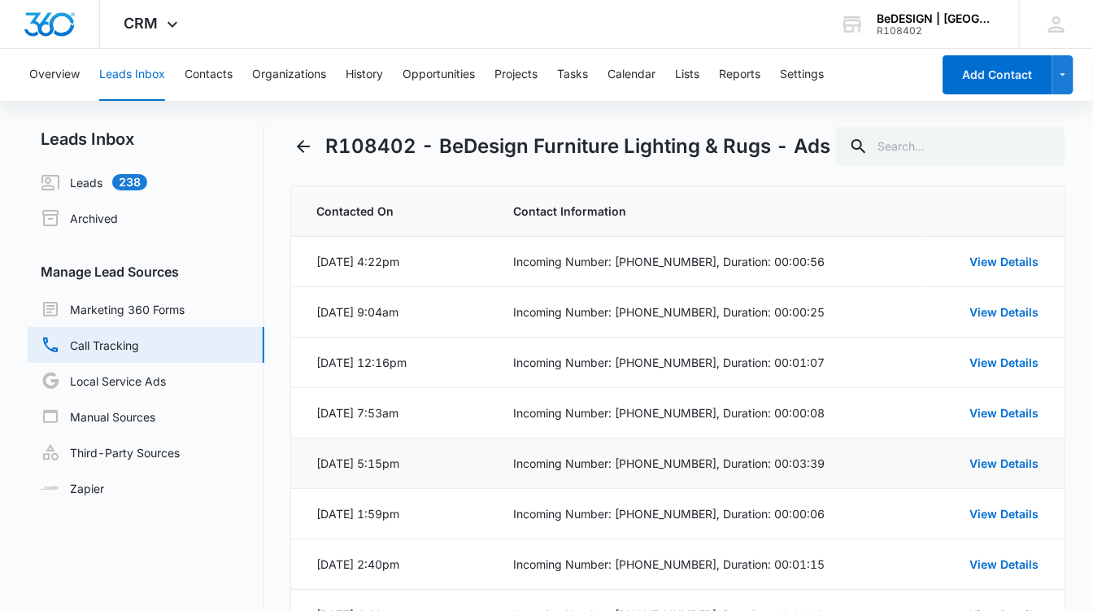
scroll to position [216, 0]
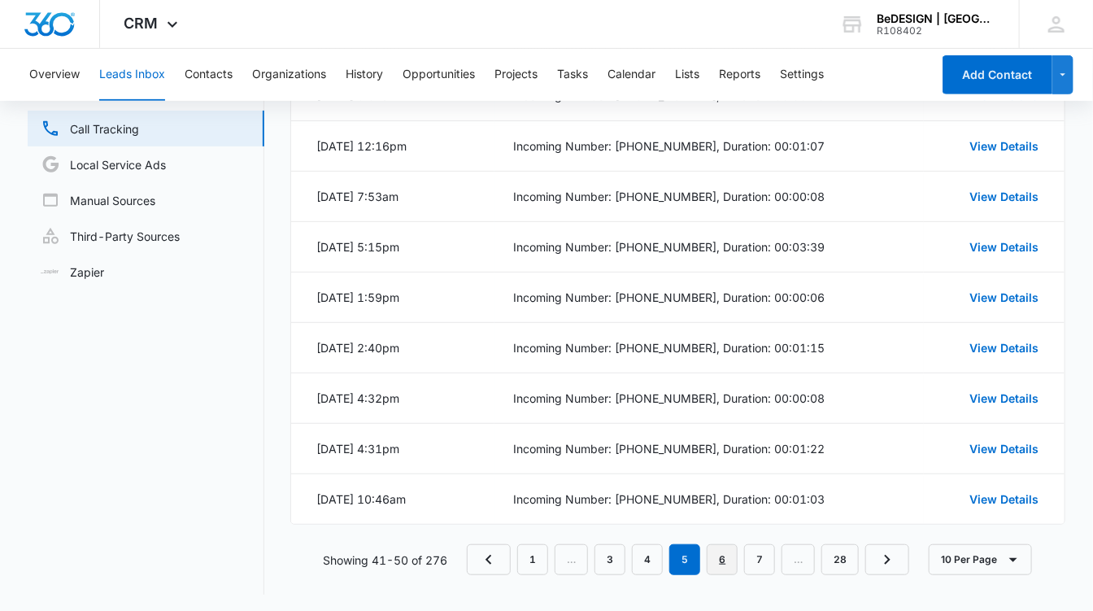
click at [728, 554] on link "6" at bounding box center [722, 559] width 31 height 31
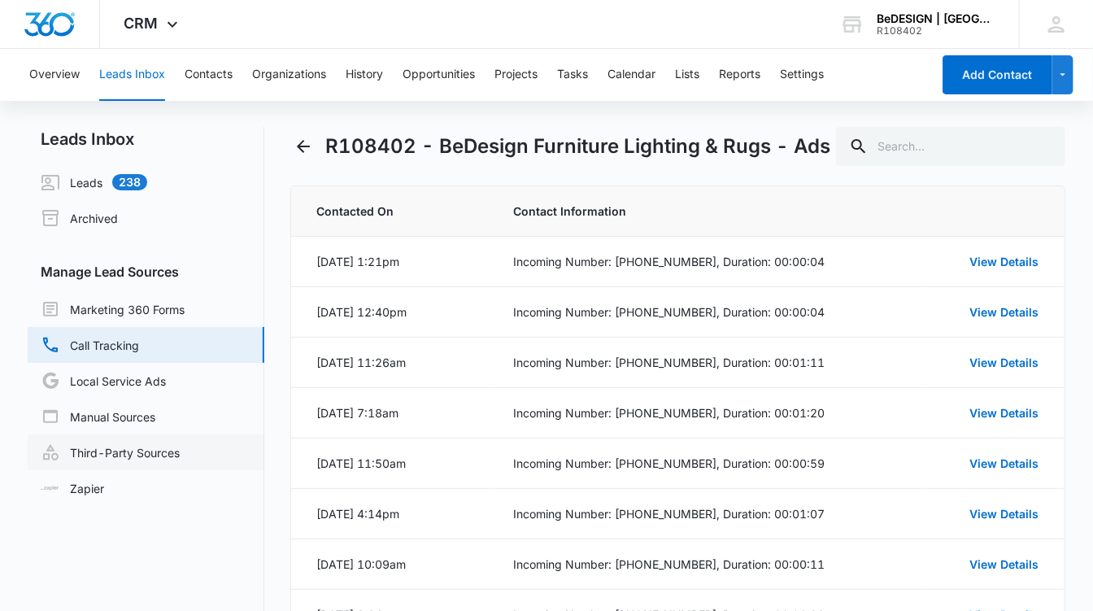
click at [120, 452] on link "Third-Party Sources" at bounding box center [110, 452] width 139 height 20
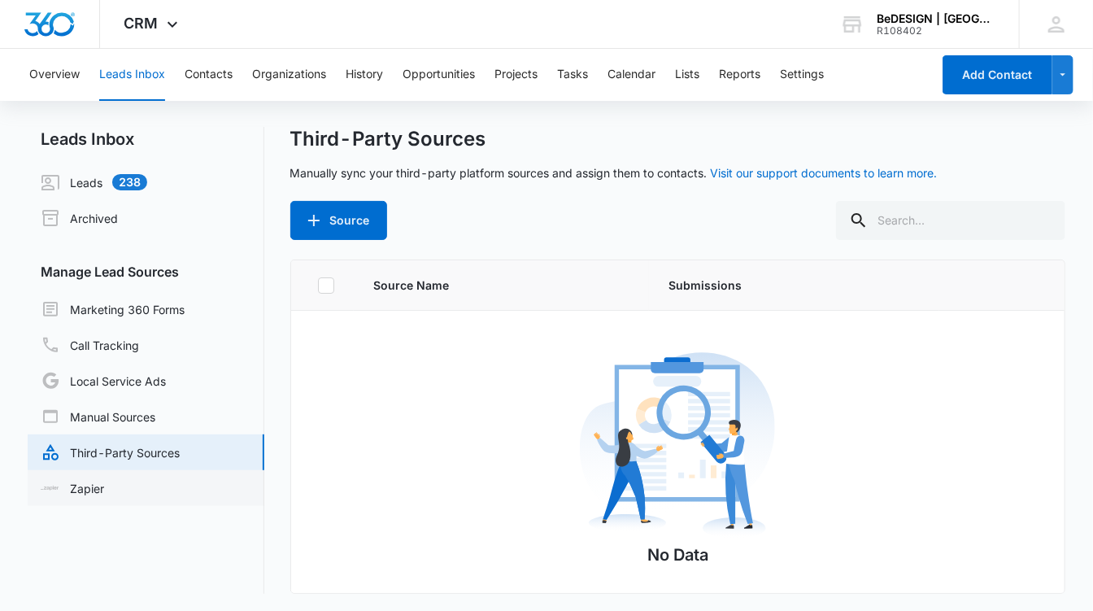
click at [75, 489] on link "Zapier" at bounding box center [72, 488] width 63 height 17
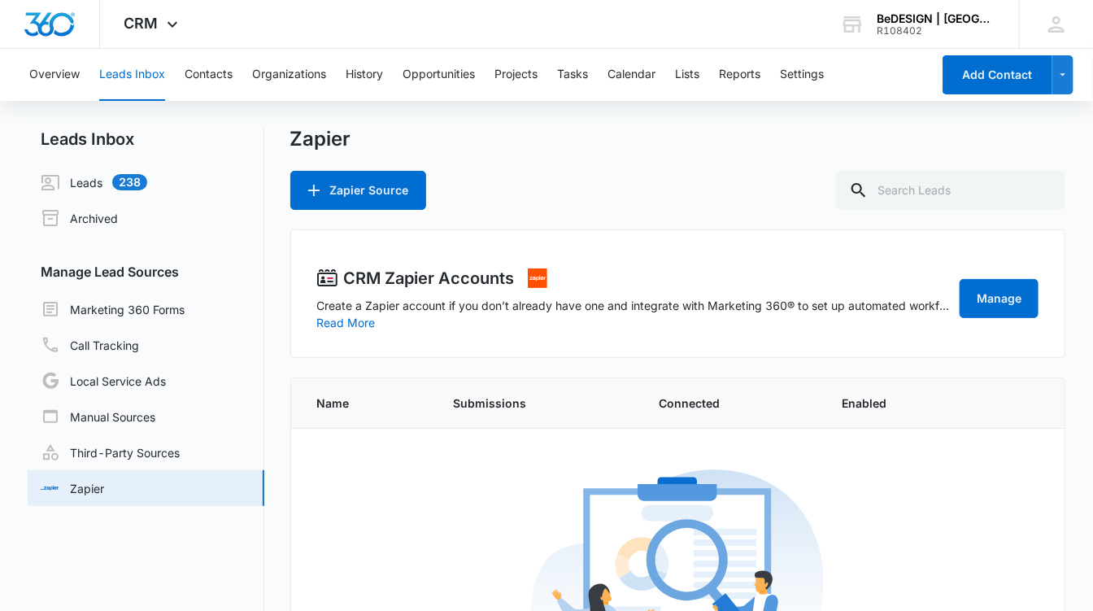
scroll to position [41, 0]
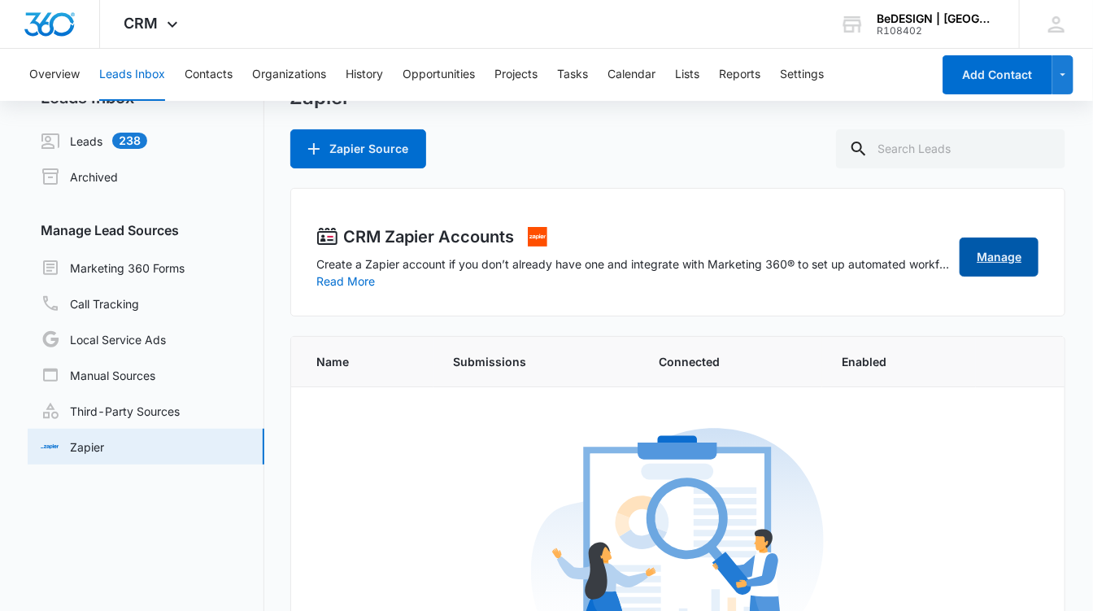
click at [1006, 259] on link "Manage" at bounding box center [998, 256] width 79 height 39
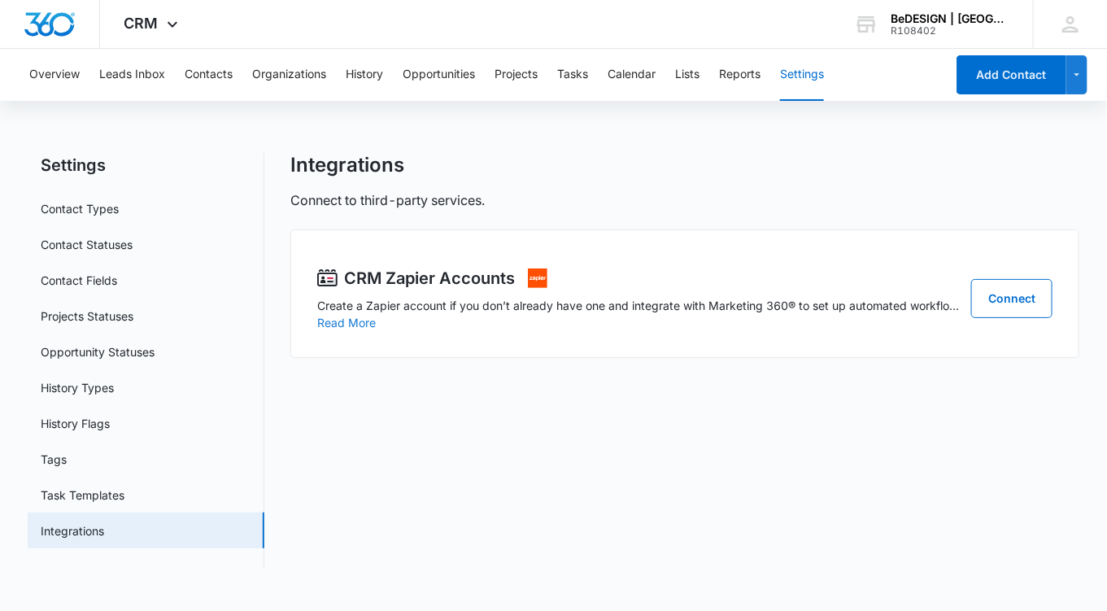
click at [340, 322] on button "Read More" at bounding box center [346, 322] width 59 height 11
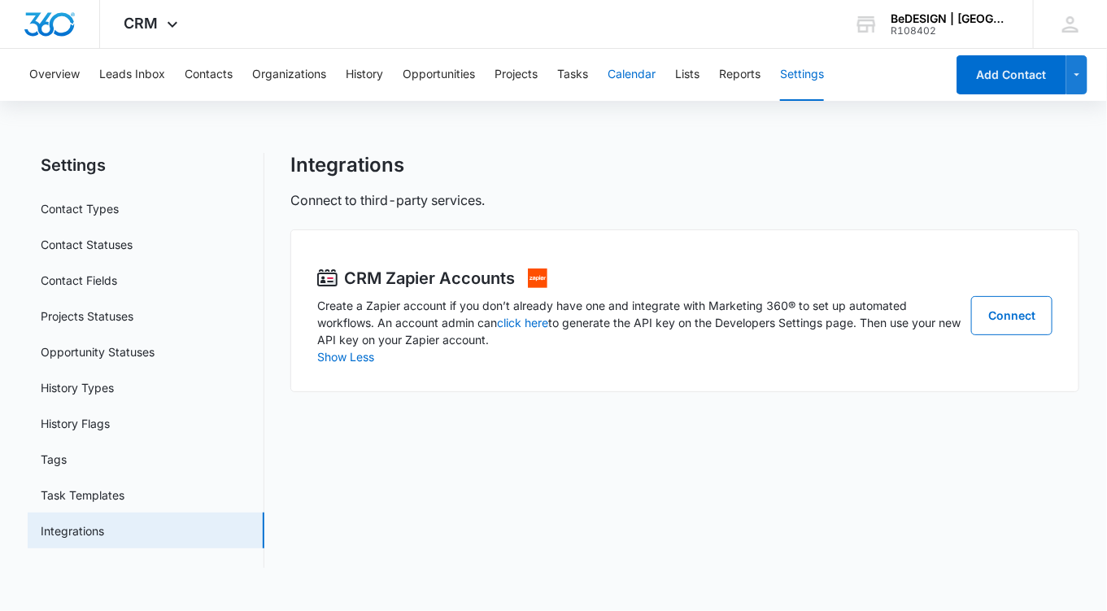
click at [636, 74] on button "Calendar" at bounding box center [631, 75] width 48 height 52
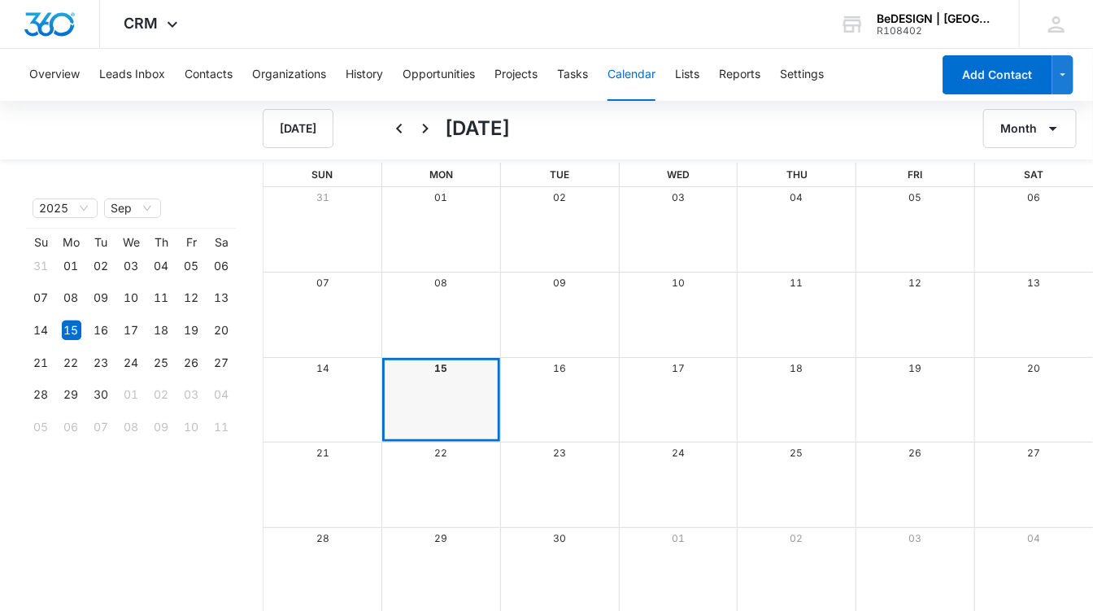
click at [526, 399] on div "Month View" at bounding box center [559, 400] width 119 height 85
click at [424, 384] on div "Month View" at bounding box center [440, 400] width 119 height 85
click at [572, 73] on button "Tasks" at bounding box center [572, 75] width 31 height 52
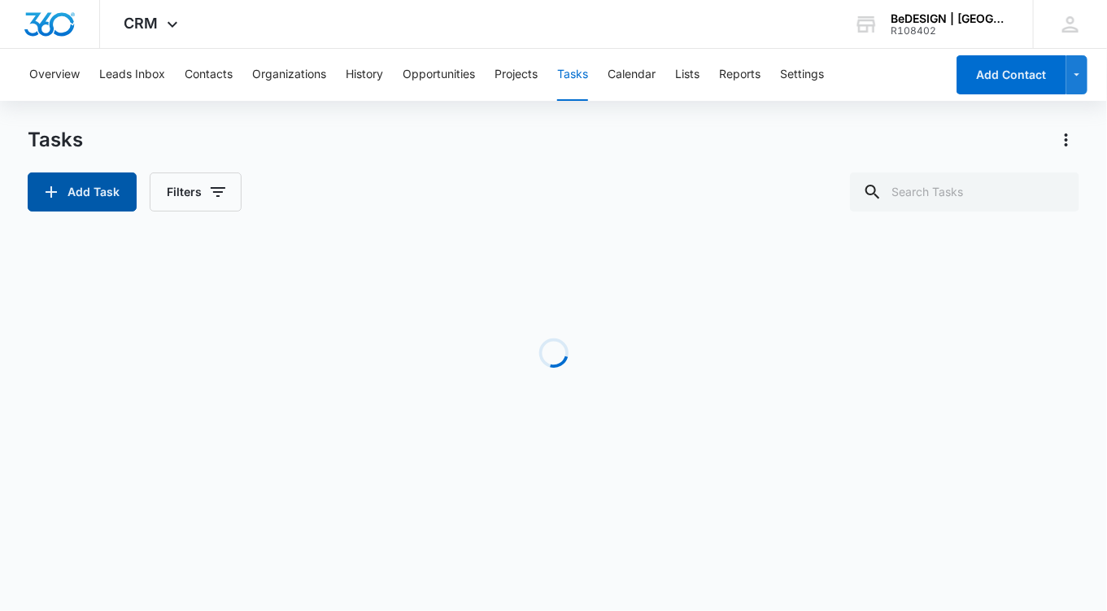
click at [101, 190] on button "Add Task" at bounding box center [82, 191] width 109 height 39
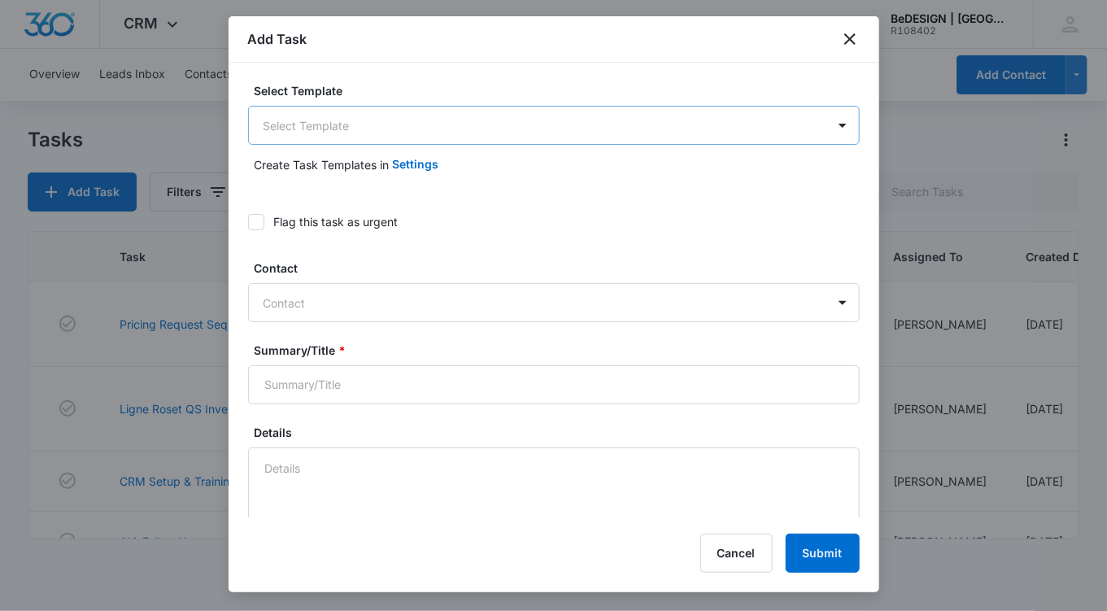
click at [328, 125] on body "CRM Apps Reputation Websites Forms CRM Email Social Payments POS Content Ads In…" at bounding box center [553, 305] width 1107 height 611
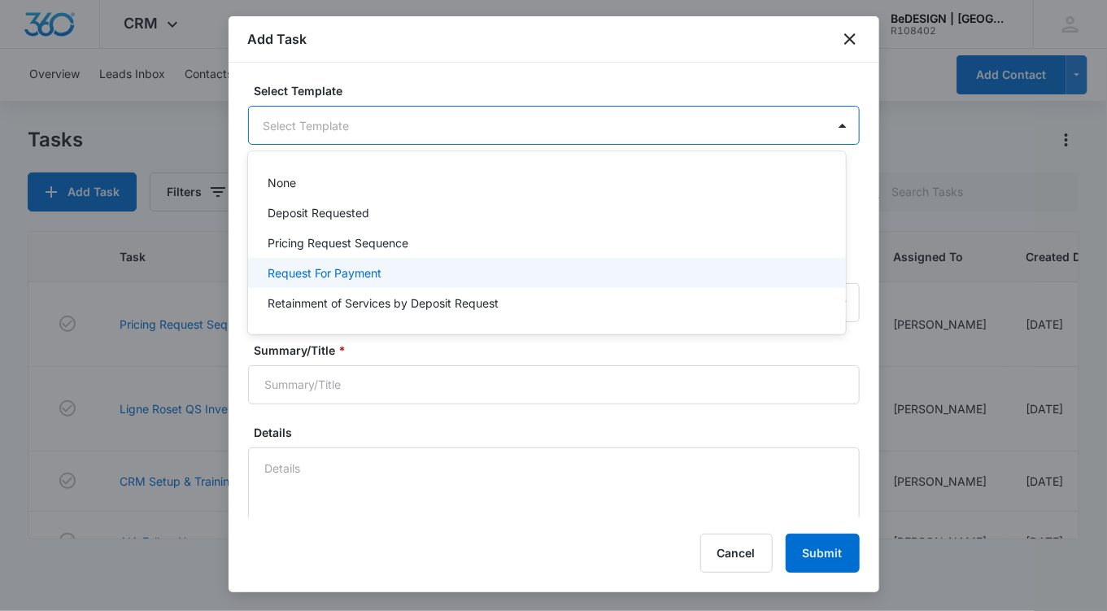
click at [315, 270] on p "Request For Payment" at bounding box center [324, 272] width 114 height 17
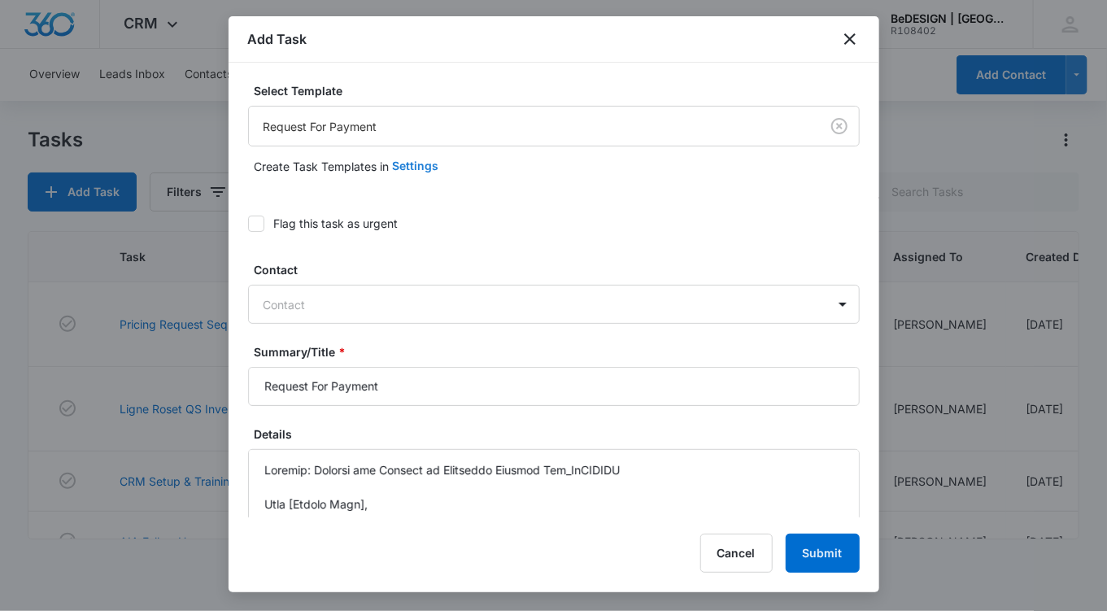
click at [415, 165] on button "Settings" at bounding box center [416, 165] width 46 height 39
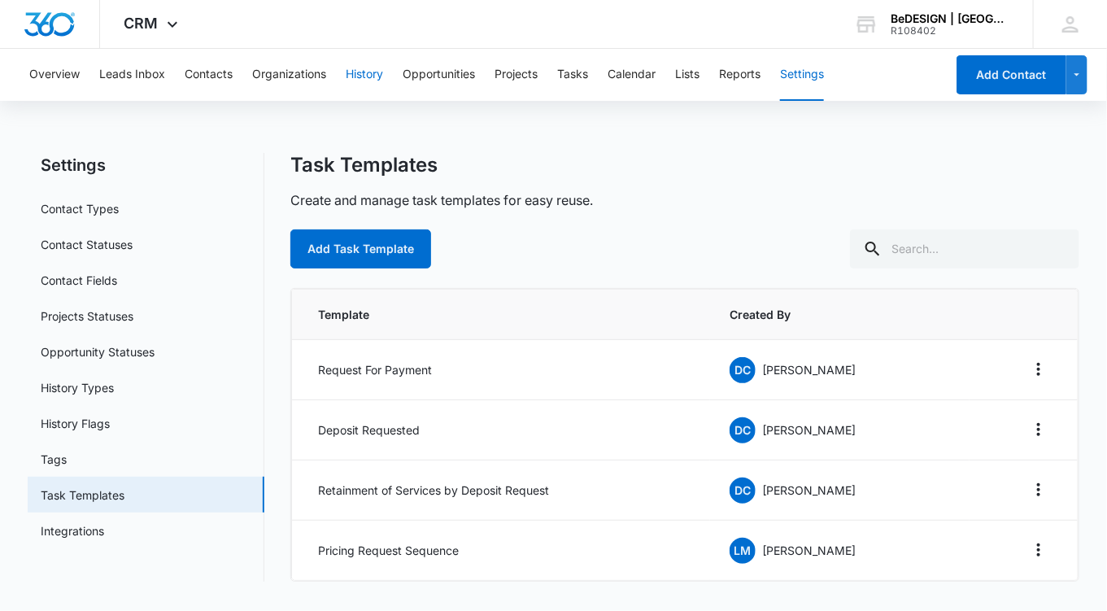
click at [353, 70] on button "History" at bounding box center [364, 75] width 37 height 52
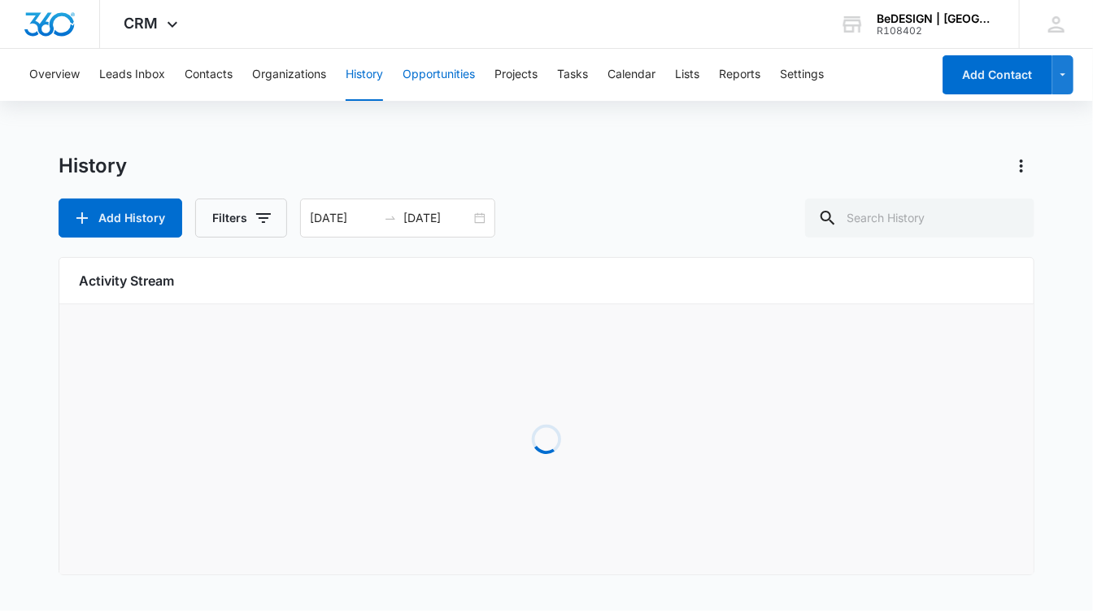
click at [425, 67] on button "Opportunities" at bounding box center [438, 75] width 72 height 52
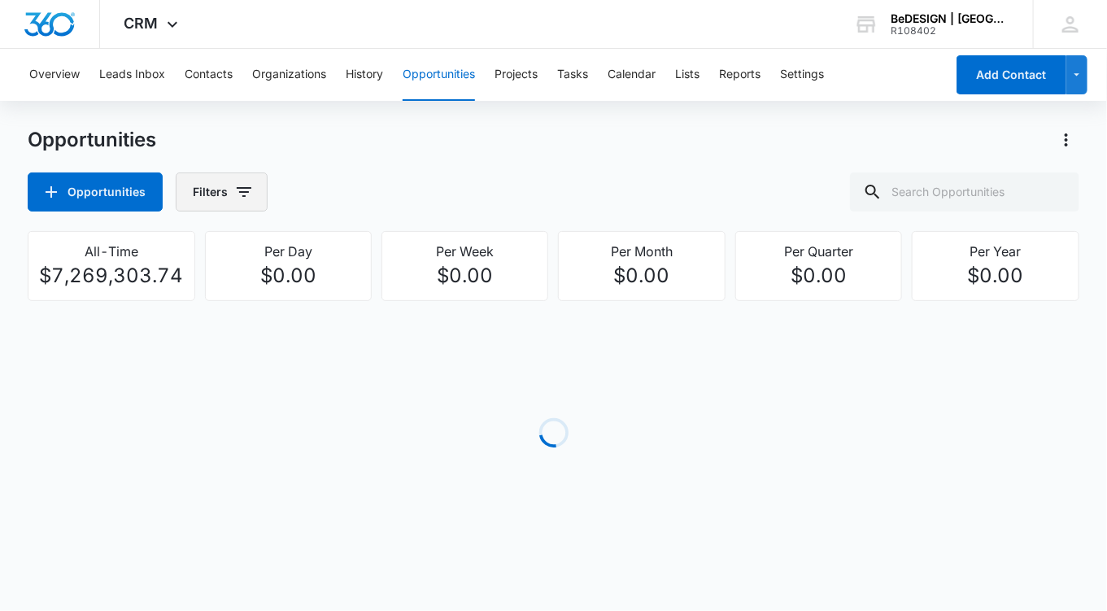
click at [224, 195] on button "Filters" at bounding box center [222, 191] width 92 height 39
click at [210, 293] on p "Assigned To" at bounding box center [227, 293] width 66 height 17
click at [370, 299] on icon "Show Assigned To filters" at bounding box center [368, 294] width 20 height 20
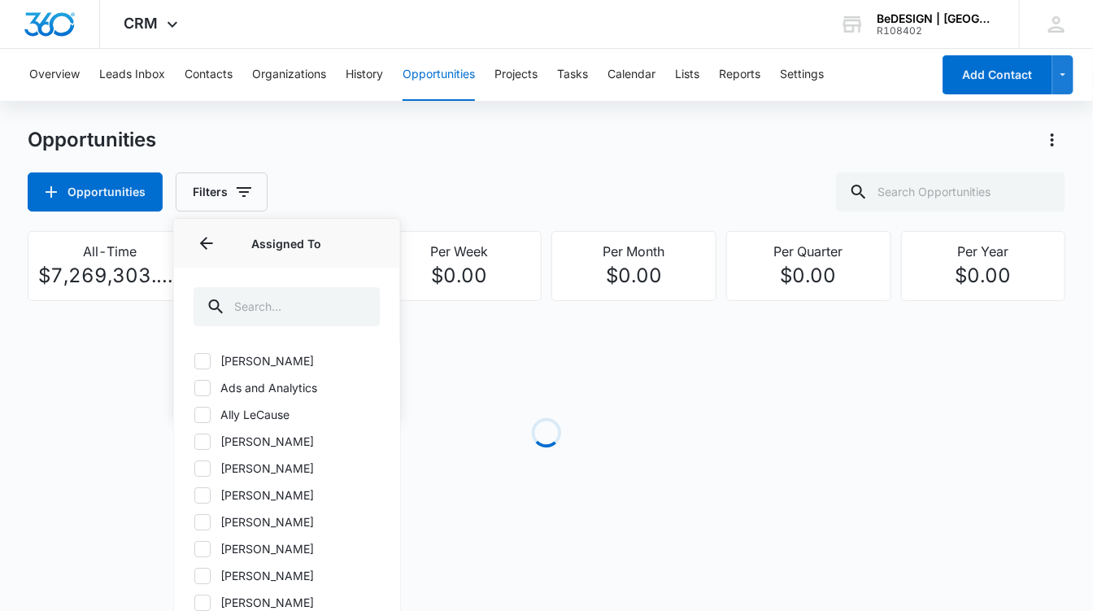
click at [202, 517] on icon at bounding box center [202, 522] width 15 height 15
click at [194, 521] on input "[PERSON_NAME]" at bounding box center [194, 521] width 1 height 1
checkbox input "true"
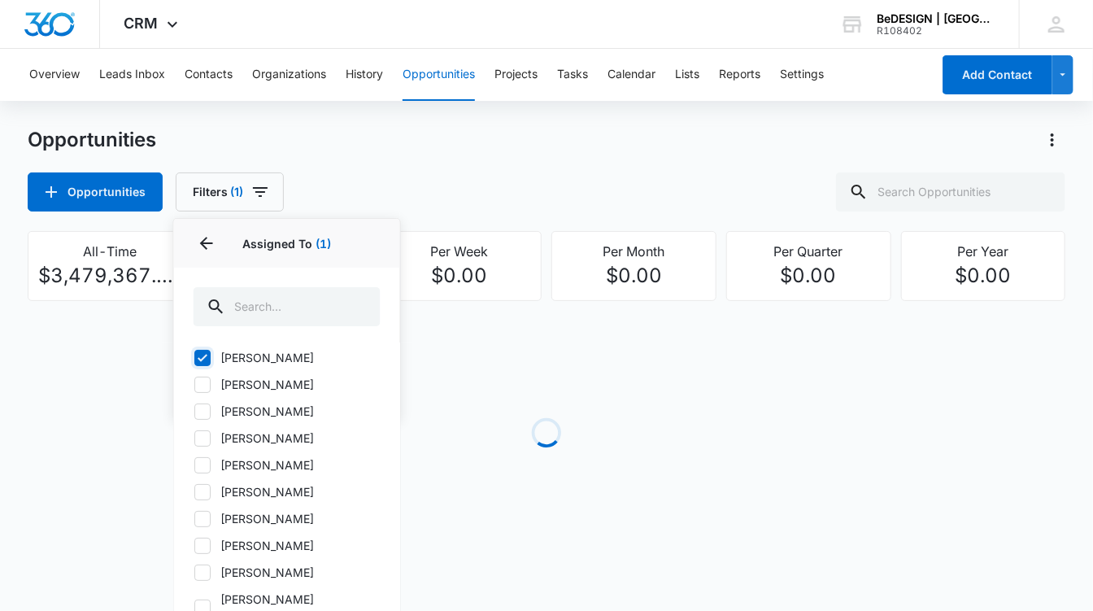
scroll to position [167, 0]
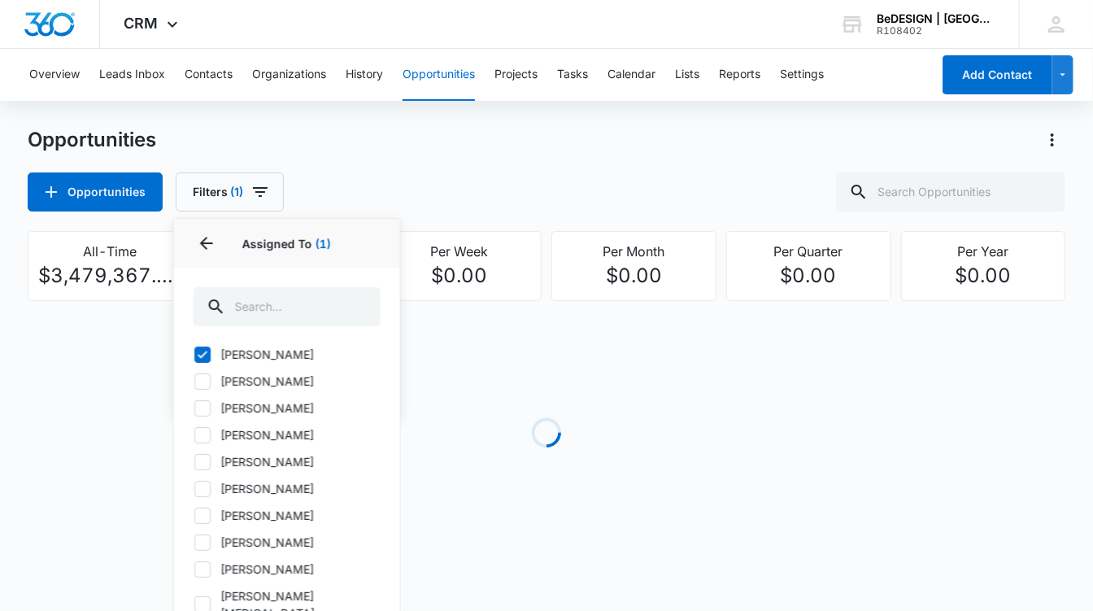
click at [201, 409] on icon at bounding box center [202, 408] width 15 height 15
click at [194, 408] on input "[PERSON_NAME]" at bounding box center [194, 407] width 1 height 1
checkbox input "true"
click at [202, 481] on icon at bounding box center [202, 488] width 15 height 15
click at [194, 488] on input "[PERSON_NAME]" at bounding box center [194, 488] width 1 height 1
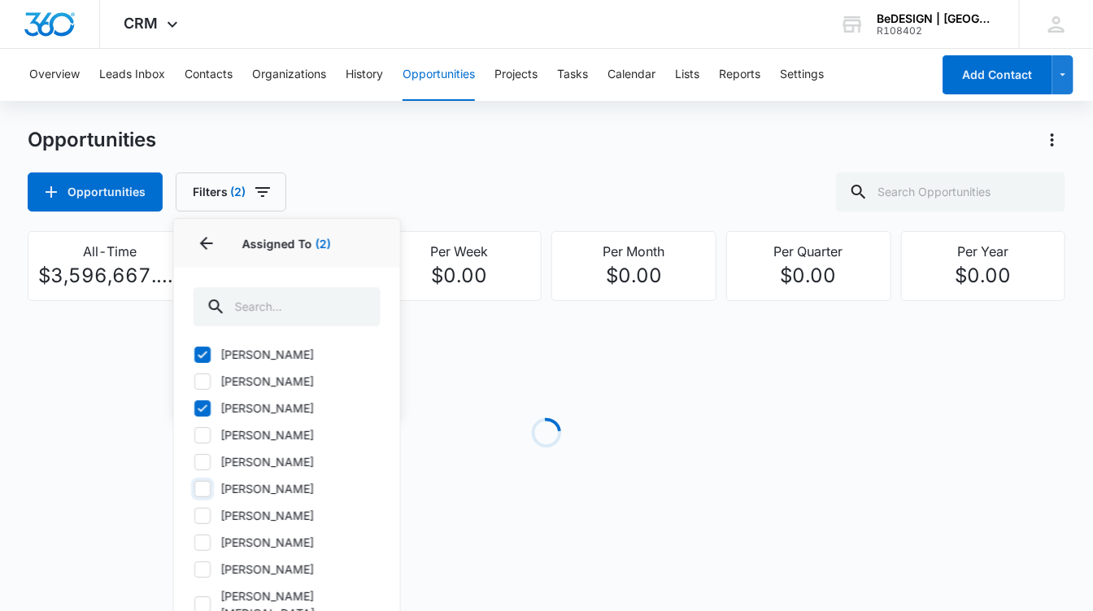
checkbox input "true"
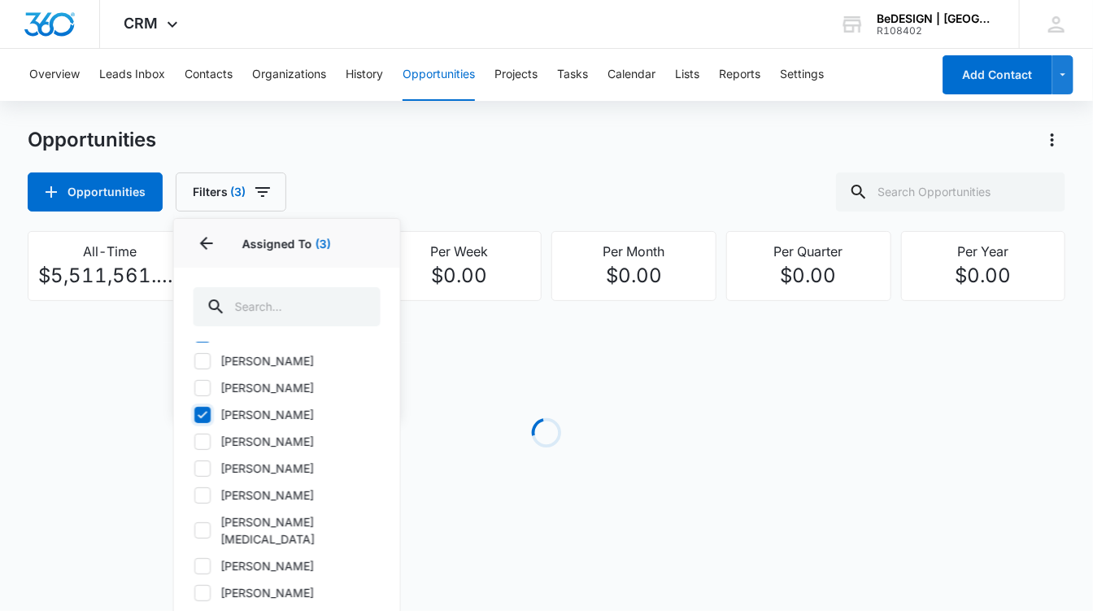
scroll to position [267, 0]
click at [205, 560] on icon at bounding box center [202, 567] width 15 height 15
click at [194, 567] on input "[PERSON_NAME]" at bounding box center [194, 567] width 1 height 1
checkbox input "true"
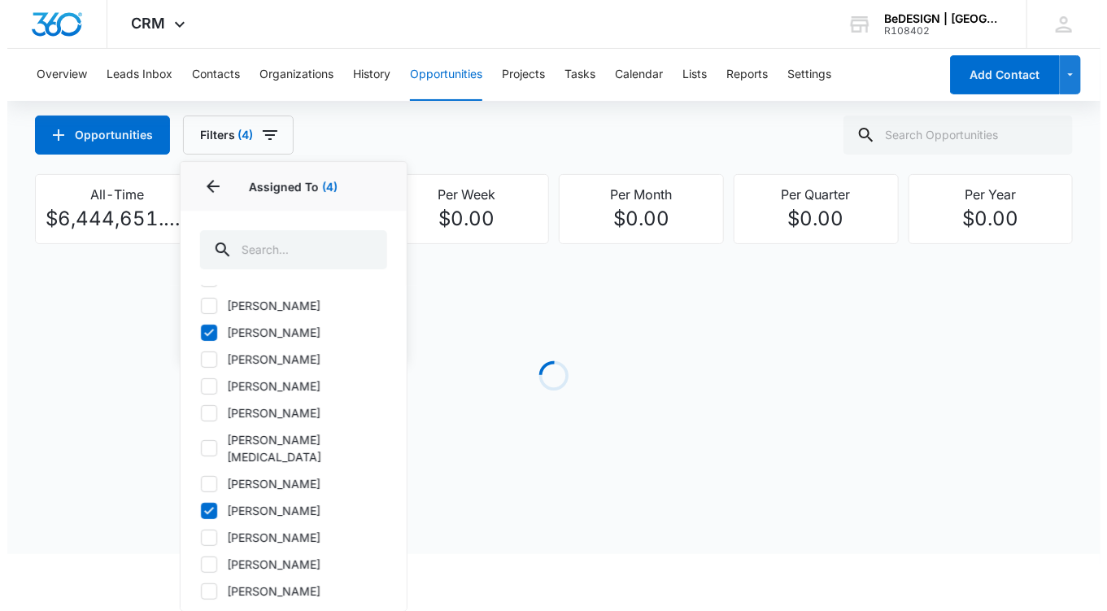
scroll to position [0, 0]
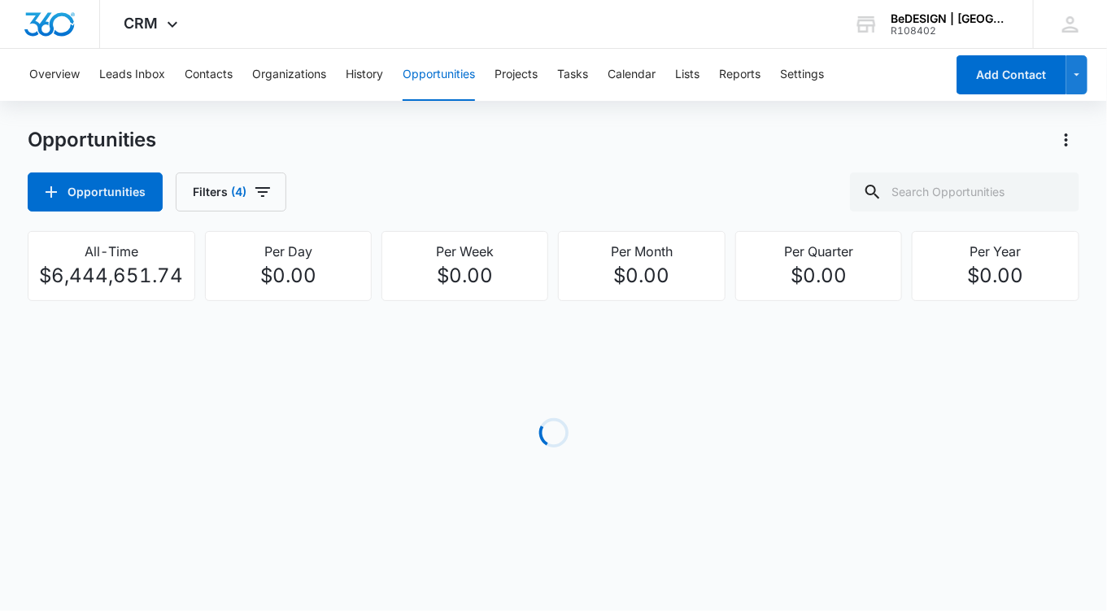
click at [386, 137] on div "Opportunities Opportunities Filters (4)" at bounding box center [553, 169] width 1051 height 85
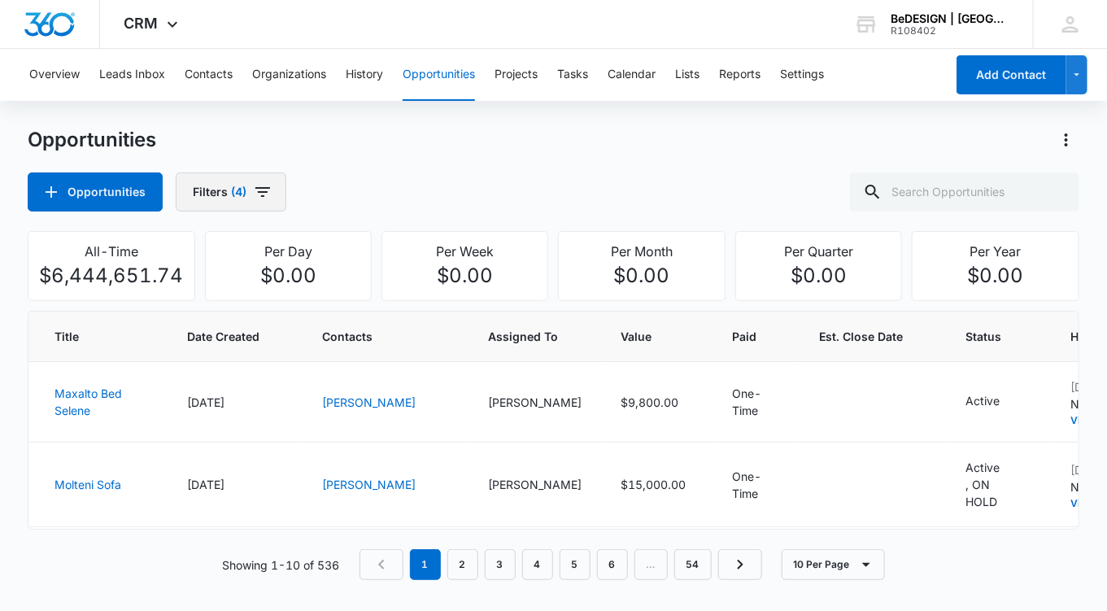
click at [256, 202] on button "Filters (4)" at bounding box center [231, 191] width 111 height 39
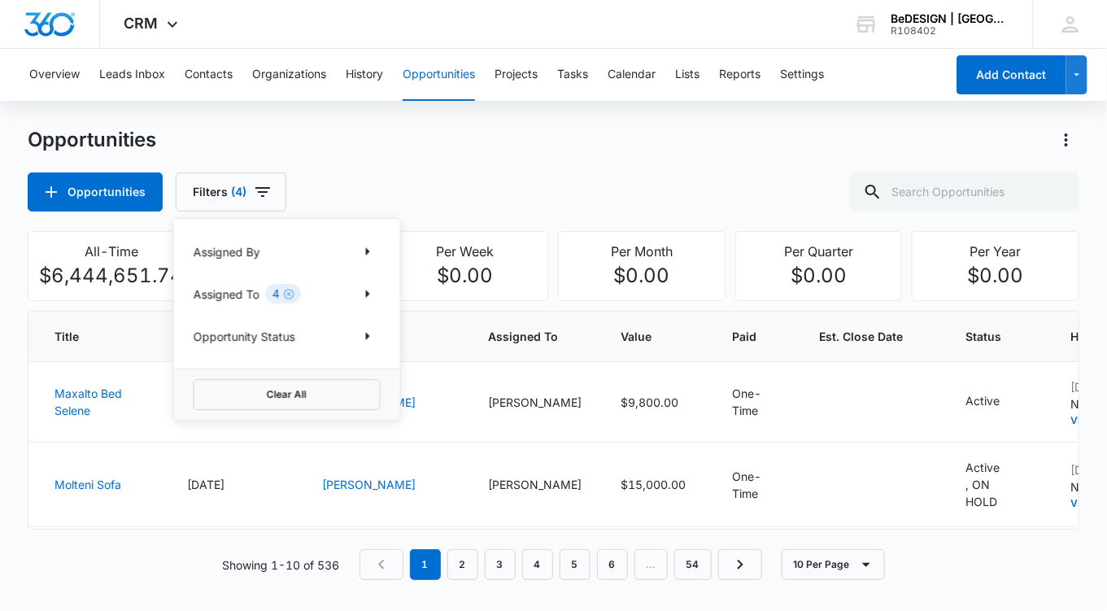
click at [244, 337] on p "Opportunity Status" at bounding box center [245, 336] width 102 height 17
click at [366, 333] on icon "Show Opportunity Status filters" at bounding box center [368, 336] width 4 height 8
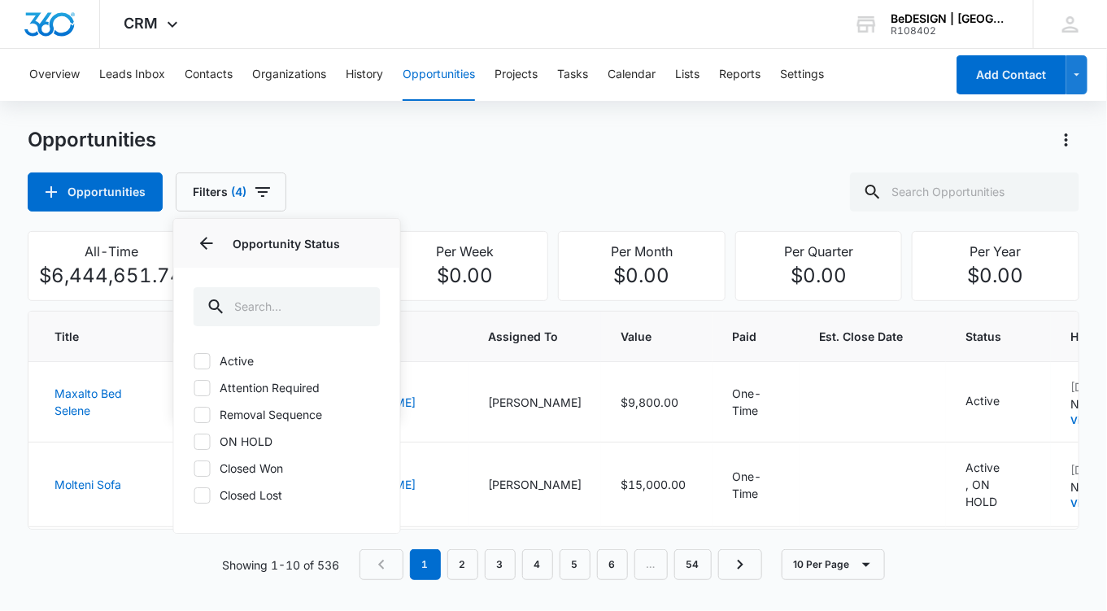
click at [245, 363] on label "Active" at bounding box center [287, 360] width 187 height 17
click at [194, 361] on input "Active" at bounding box center [194, 360] width 1 height 1
checkbox input "true"
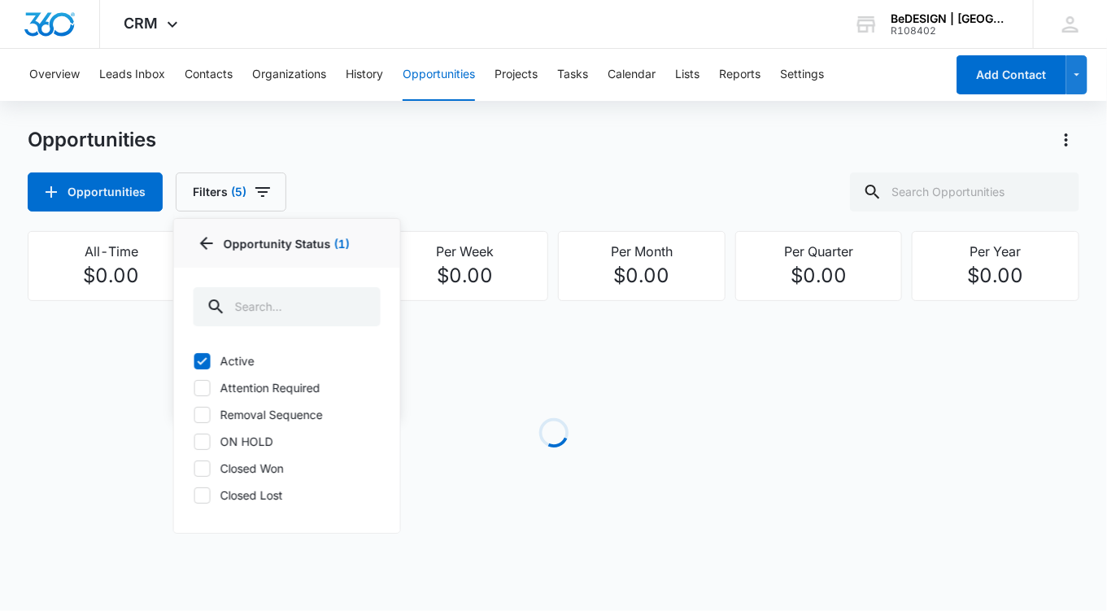
click at [221, 381] on label "Attention Required" at bounding box center [287, 387] width 187 height 17
click at [194, 387] on input "Attention Required" at bounding box center [194, 387] width 1 height 1
checkbox input "true"
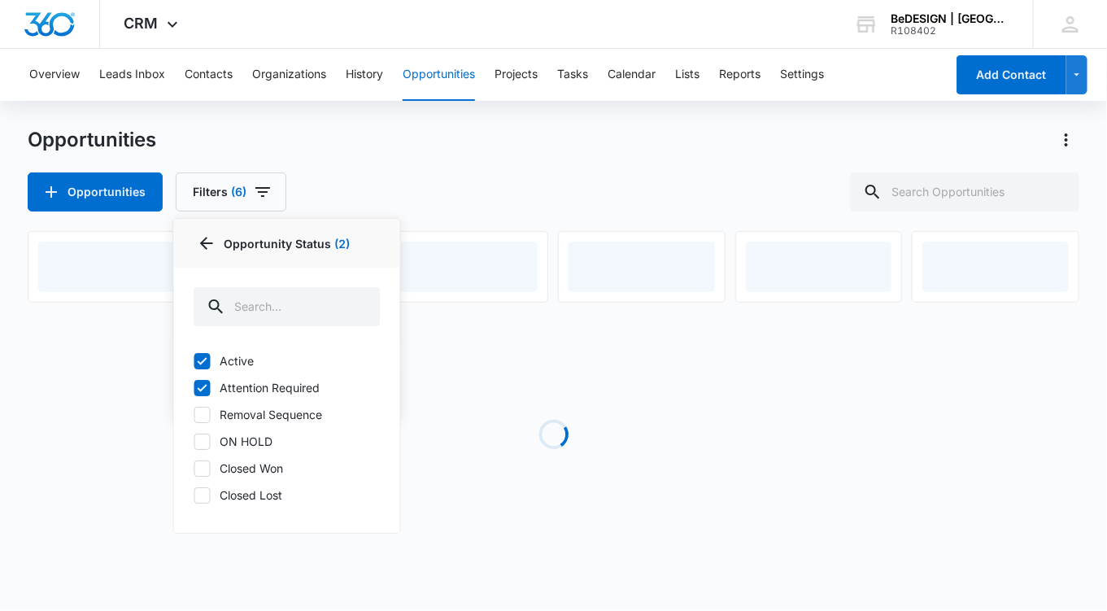
click at [198, 413] on icon at bounding box center [202, 414] width 15 height 15
click at [194, 414] on input "Removal Sequence" at bounding box center [194, 414] width 1 height 1
checkbox input "true"
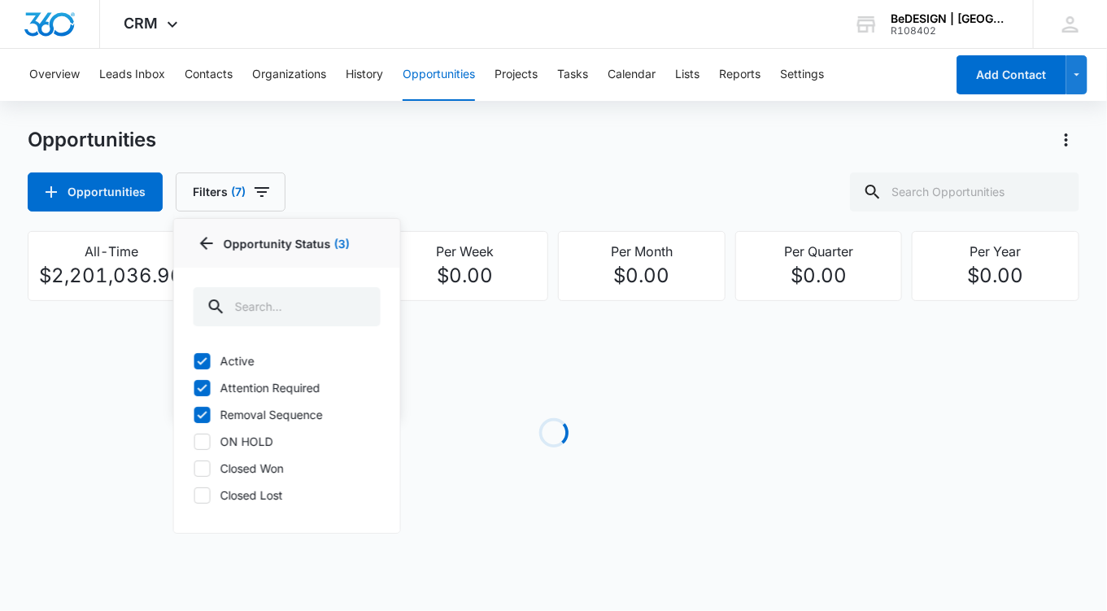
click at [203, 434] on icon at bounding box center [202, 441] width 15 height 15
click at [194, 441] on input "ON HOLD" at bounding box center [194, 441] width 1 height 1
click at [203, 434] on icon at bounding box center [202, 441] width 15 height 15
click at [194, 441] on input "ON HOLD" at bounding box center [194, 441] width 1 height 1
checkbox input "false"
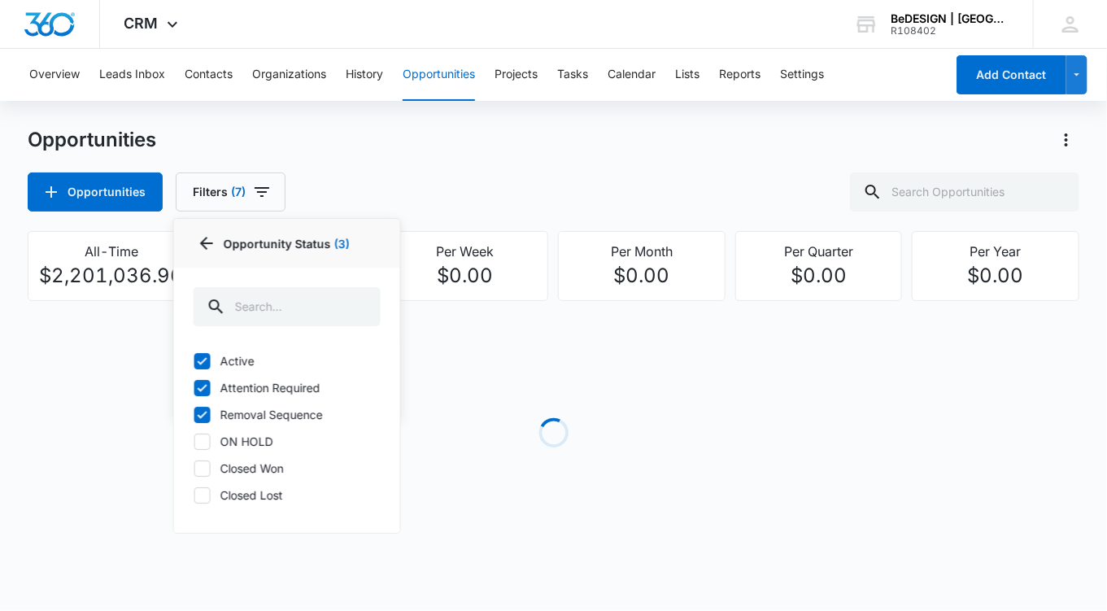
click at [400, 184] on div "Opportunities Filters (7) Assigned By Assigned To 4 Opportunity Status 3 Opport…" at bounding box center [553, 191] width 1051 height 39
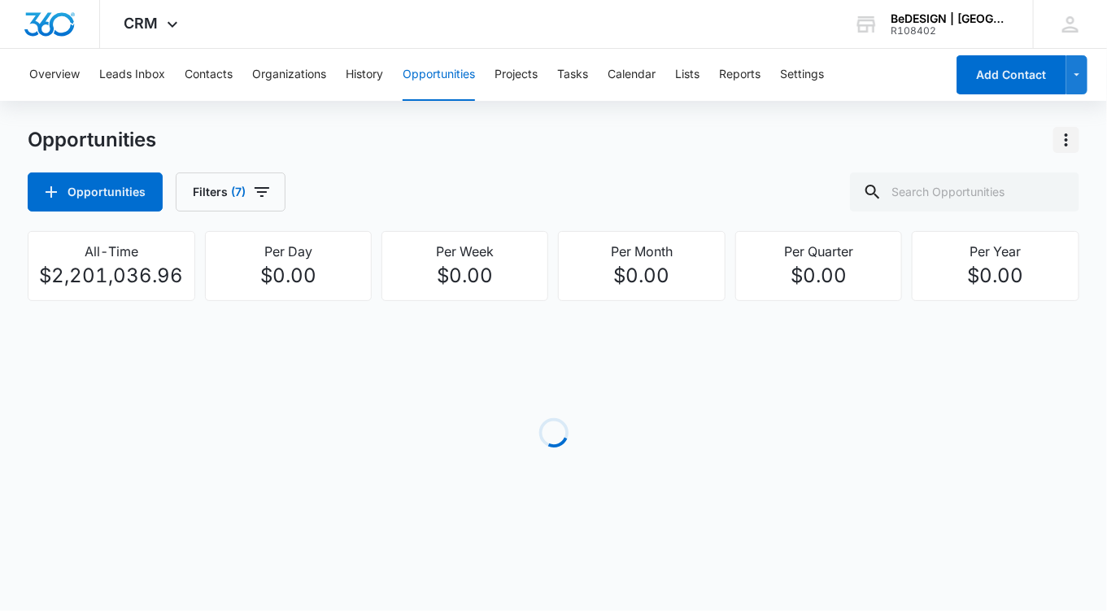
click at [1076, 141] on icon "Actions" at bounding box center [1066, 140] width 20 height 20
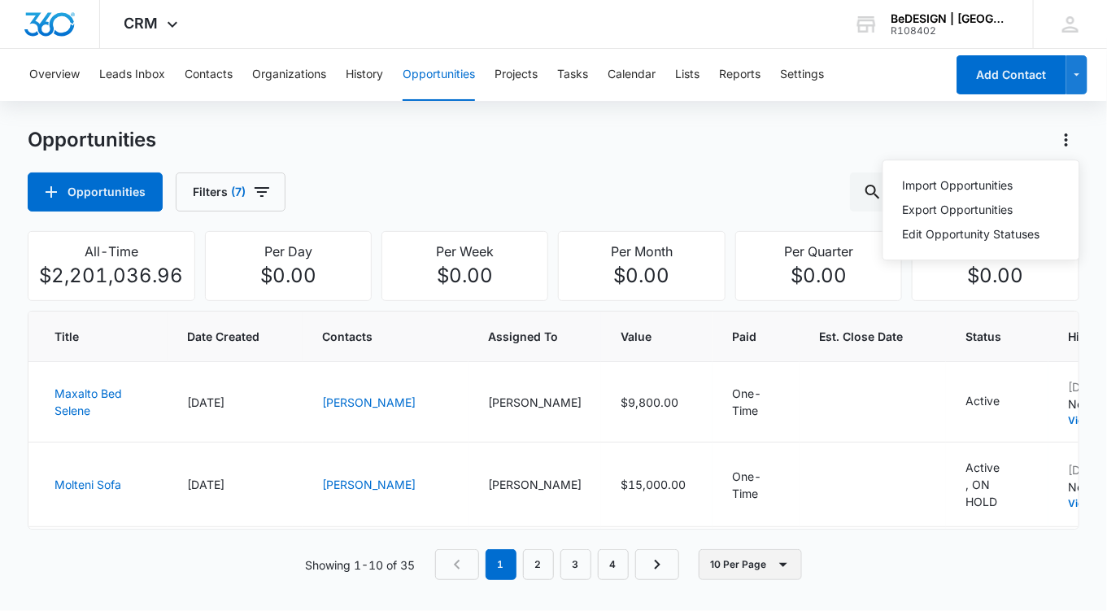
click at [755, 557] on button "10 Per Page" at bounding box center [749, 564] width 103 height 31
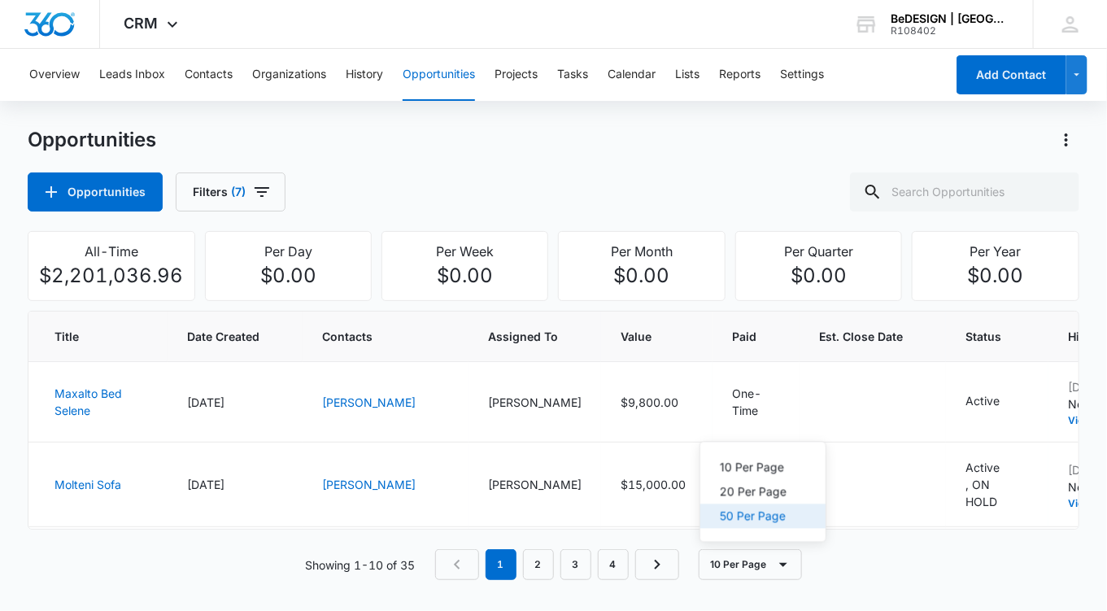
click at [750, 514] on div "50 Per Page" at bounding box center [753, 516] width 67 height 11
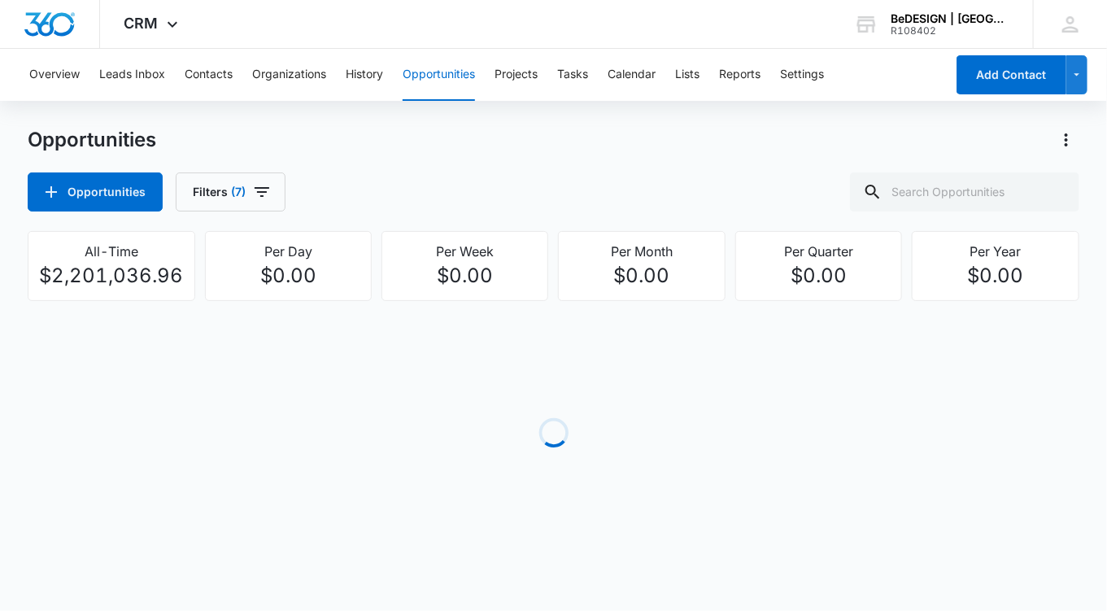
click at [654, 429] on div "Loading" at bounding box center [553, 433] width 1051 height 244
click at [628, 176] on div "Opportunities Filters (7)" at bounding box center [553, 191] width 1051 height 39
click at [259, 179] on button "Filters (7)" at bounding box center [231, 191] width 110 height 39
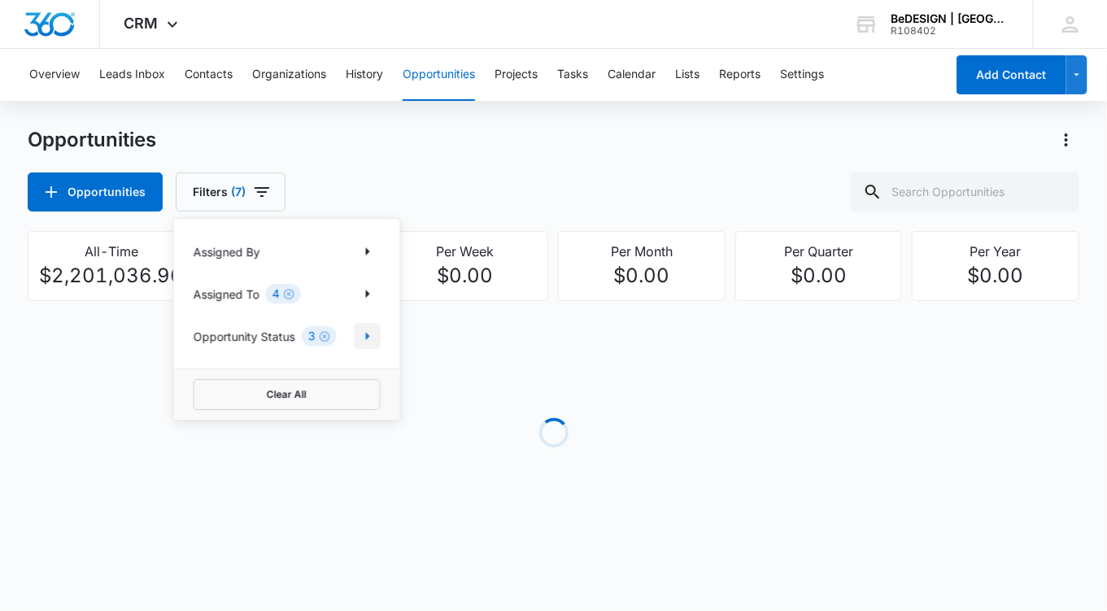
click at [370, 333] on icon "Show Opportunity Status filters" at bounding box center [368, 336] width 20 height 20
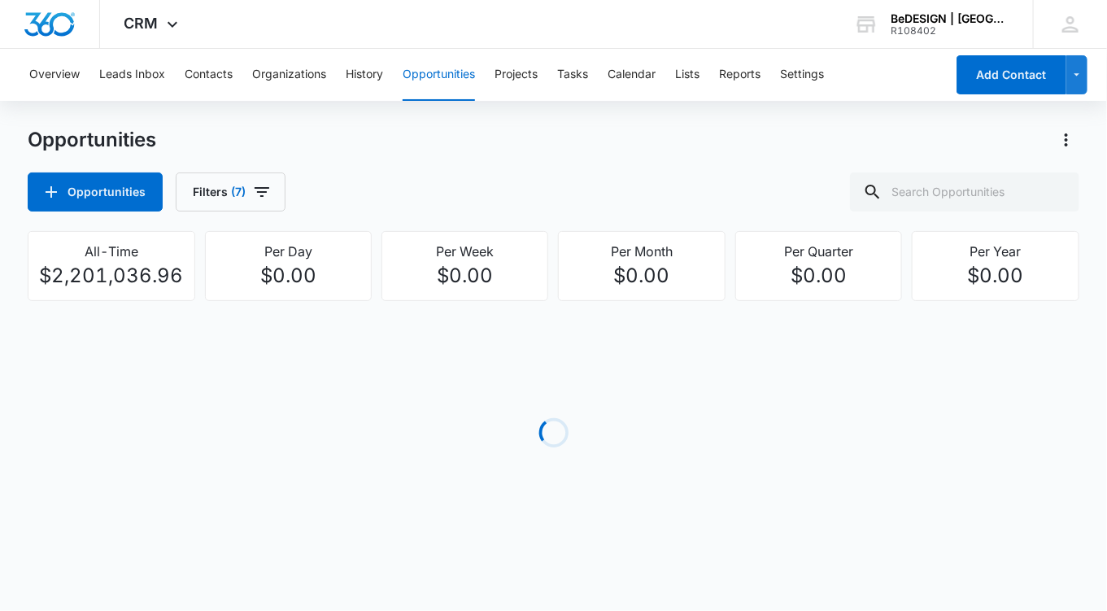
click at [398, 185] on div "Opportunities Filters (7)" at bounding box center [553, 191] width 1051 height 39
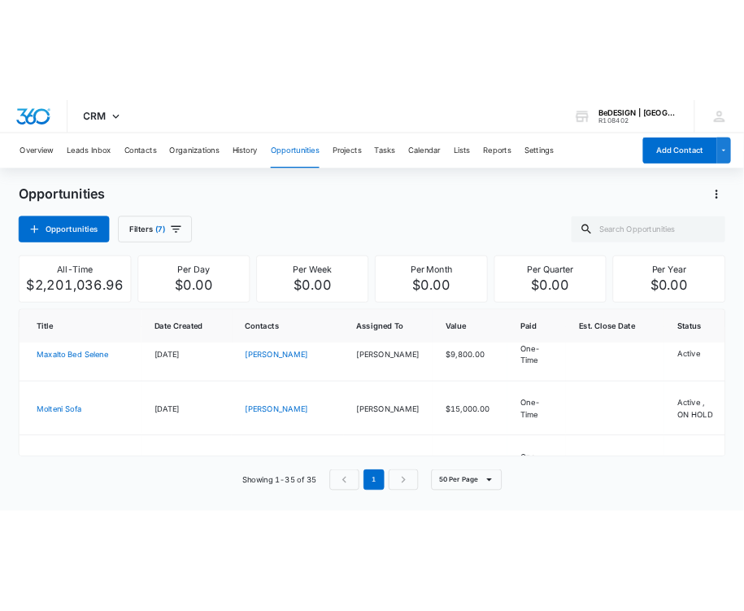
scroll to position [27, 0]
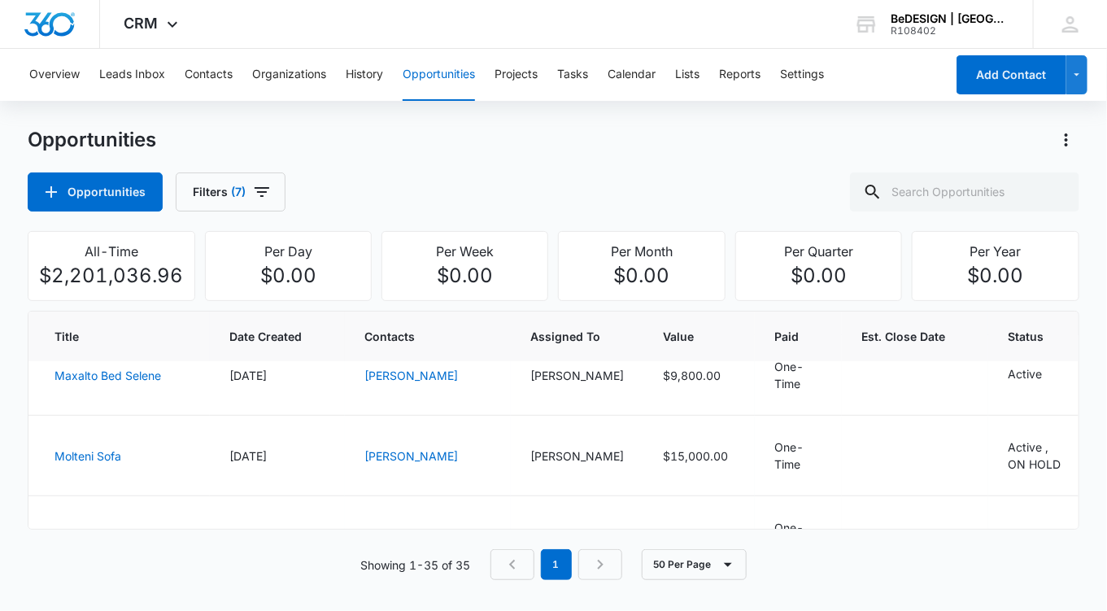
click at [530, 334] on span "Assigned To" at bounding box center [576, 336] width 93 height 17
click at [537, 339] on th "Assigned To" at bounding box center [577, 336] width 133 height 50
click at [1069, 139] on icon "Actions" at bounding box center [1066, 140] width 20 height 20
click at [917, 207] on div "Export Opportunities" at bounding box center [970, 209] width 137 height 11
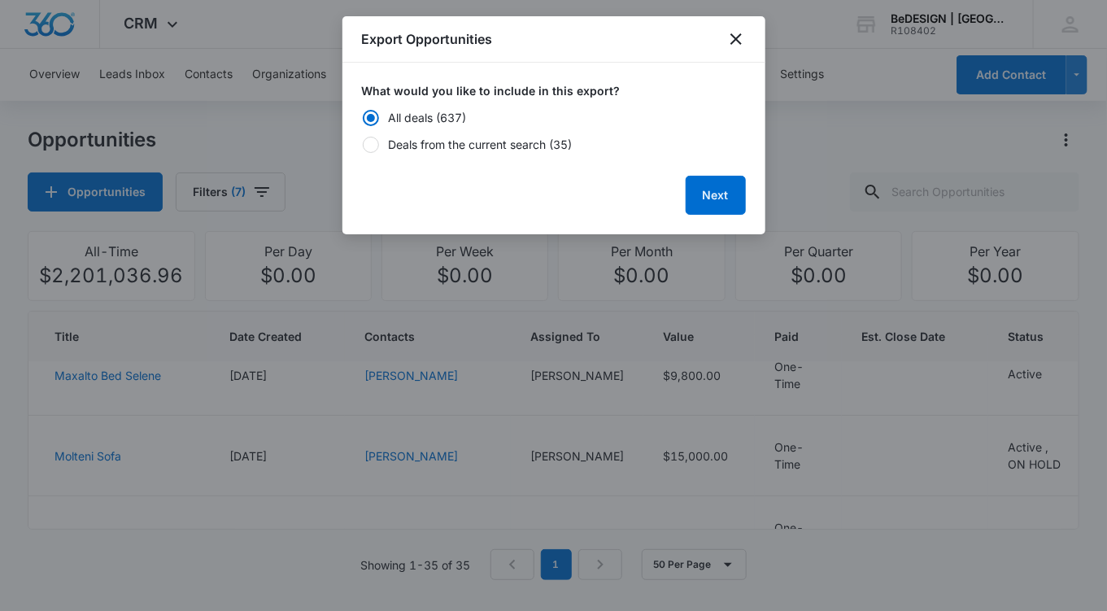
click at [368, 145] on div at bounding box center [371, 145] width 16 height 16
click at [363, 145] on input "Deals from the current search (35)" at bounding box center [362, 144] width 1 height 1
radio input "false"
radio input "true"
click at [714, 205] on button "Next" at bounding box center [715, 195] width 60 height 39
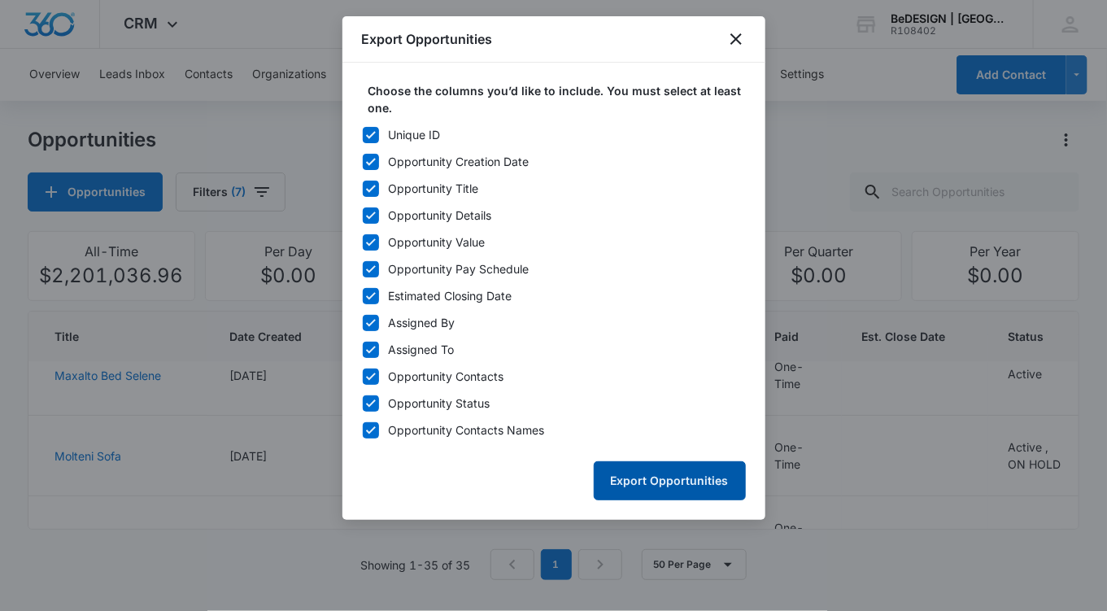
click at [708, 481] on button "Export Opportunities" at bounding box center [670, 480] width 152 height 39
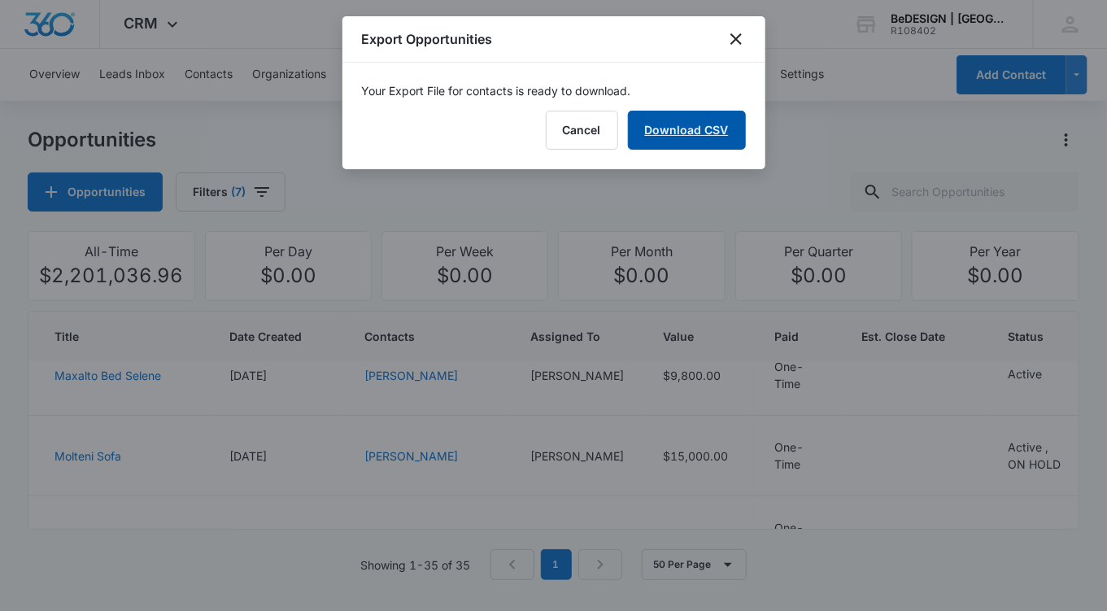
click at [671, 124] on link "Download CSV" at bounding box center [687, 130] width 118 height 39
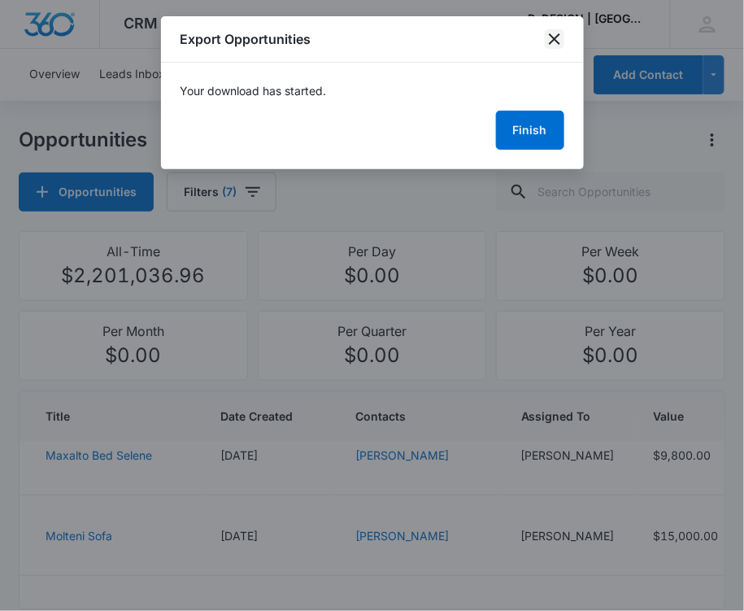
click at [552, 38] on icon "close" at bounding box center [555, 39] width 20 height 20
